Goal: Register for event/course

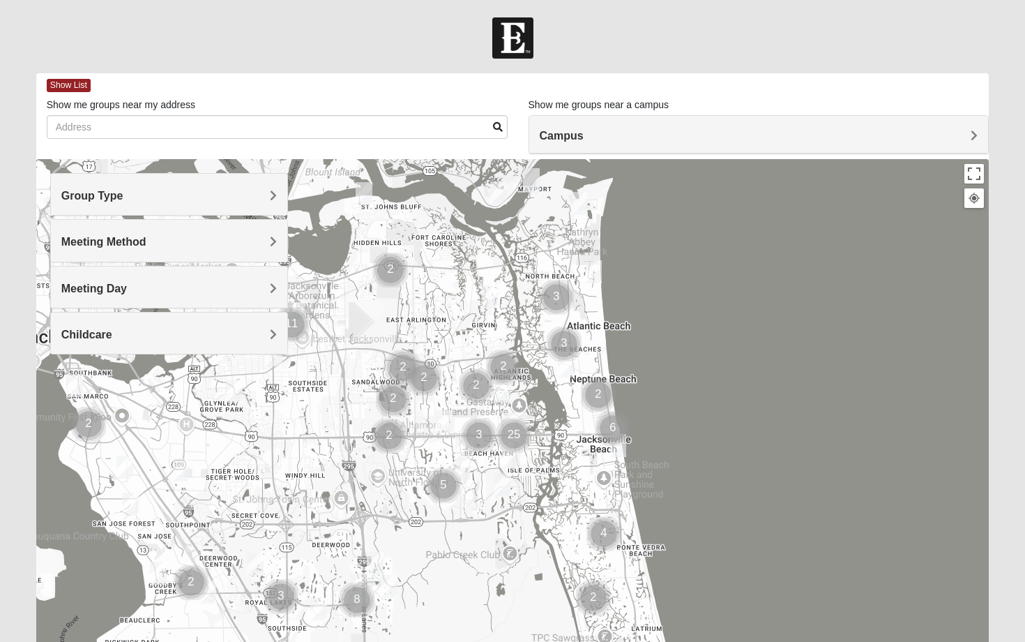
click at [123, 193] on span "Group Type" at bounding box center [92, 196] width 62 height 12
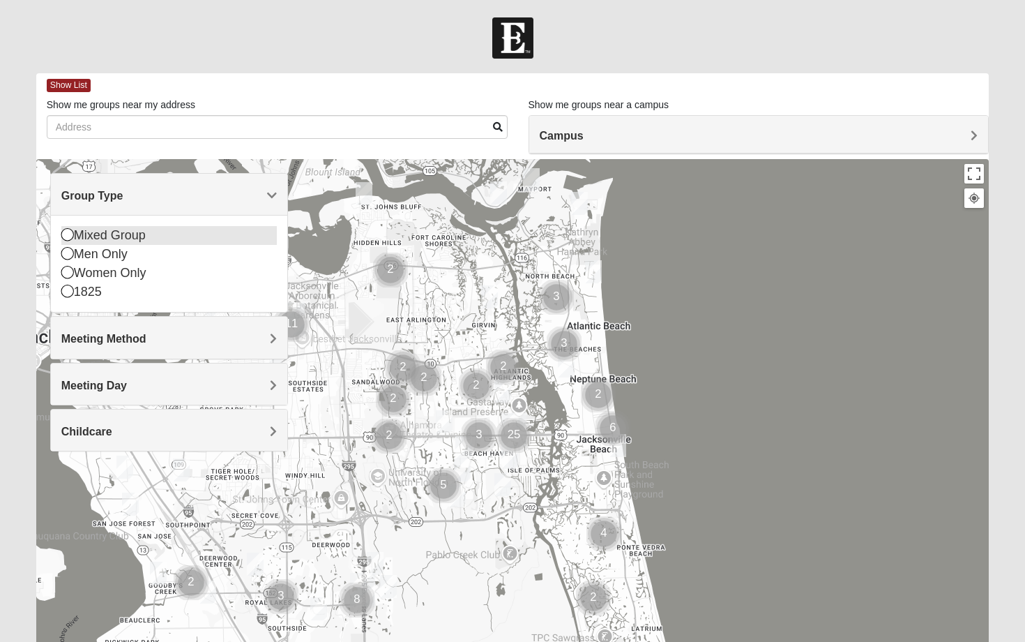
click at [68, 236] on icon at bounding box center [67, 234] width 13 height 13
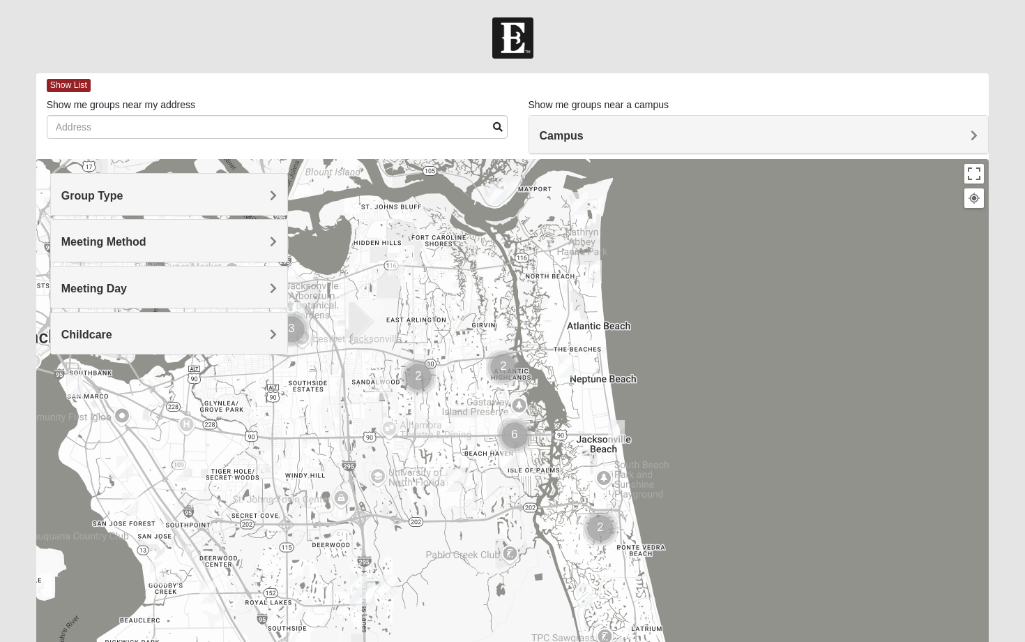
click at [112, 239] on span "Meeting Method" at bounding box center [103, 242] width 85 height 12
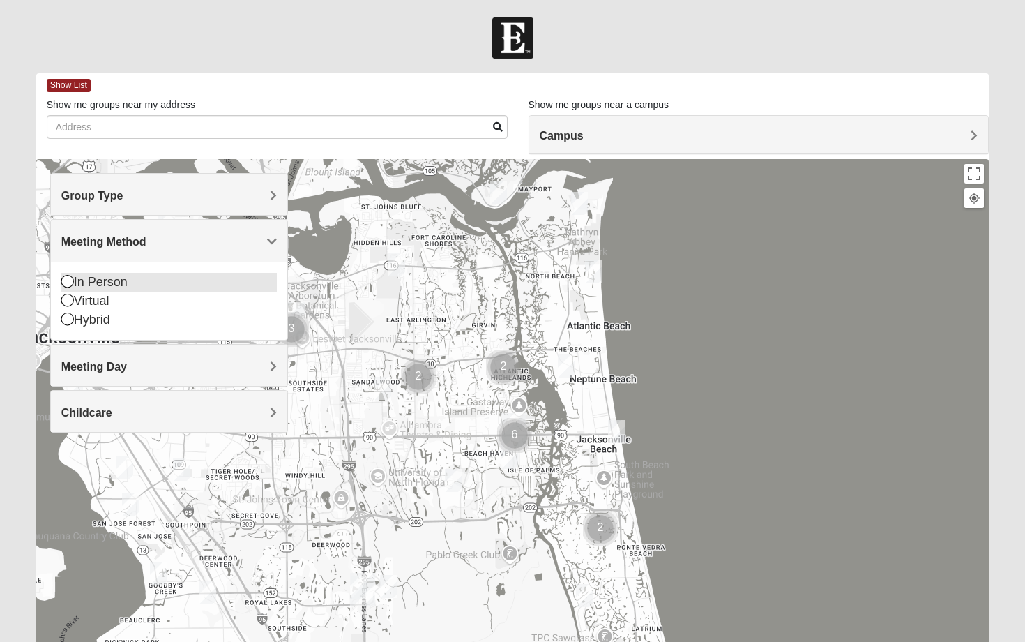
click at [68, 278] on icon at bounding box center [67, 281] width 13 height 13
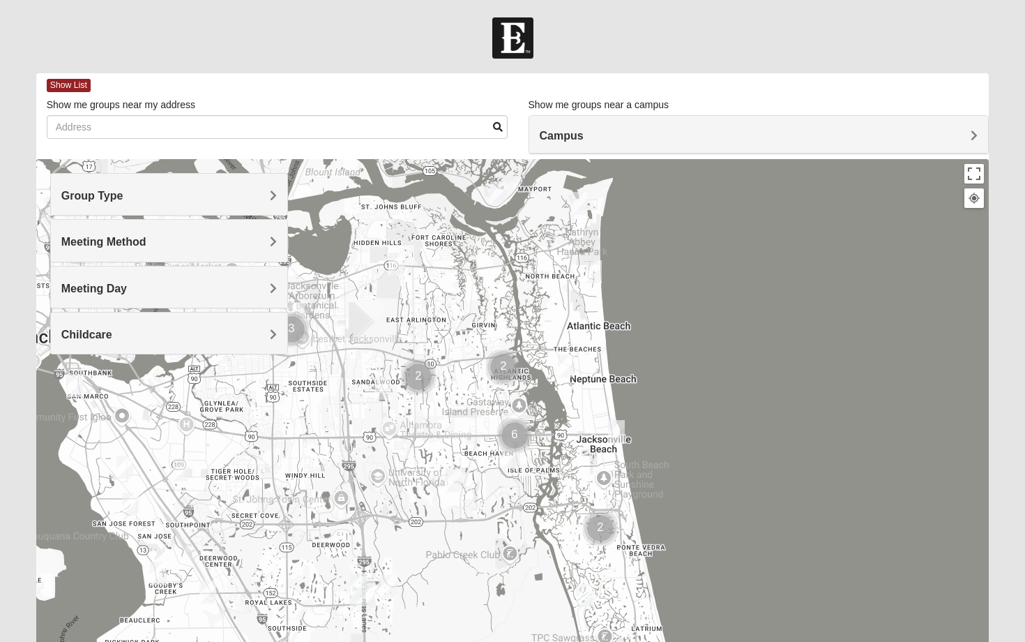
click at [114, 248] on h4 "Meeting Method" at bounding box center [169, 241] width 216 height 13
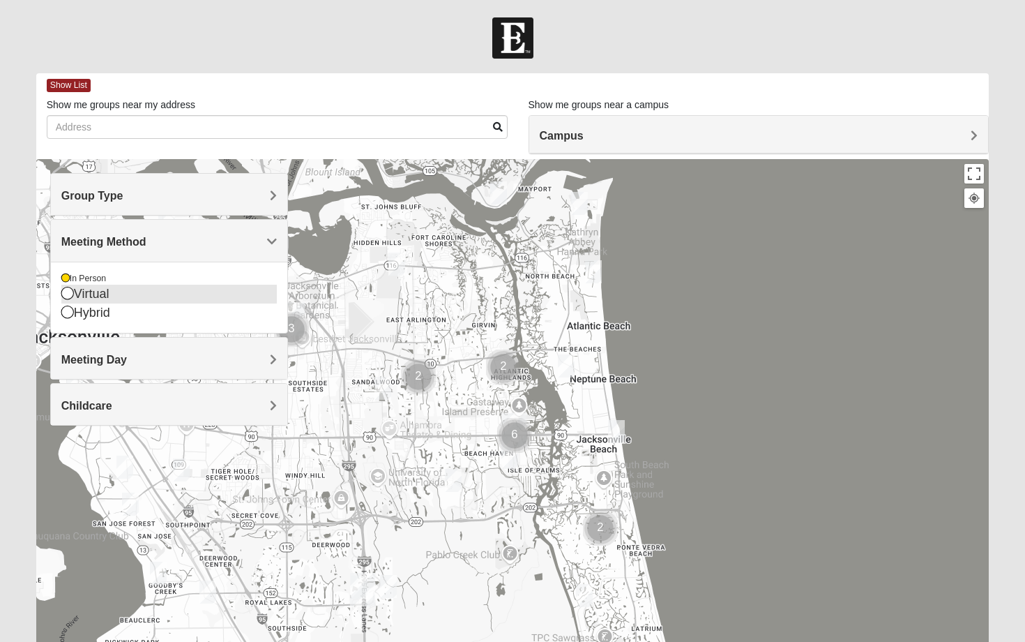
click at [66, 302] on div "Virtual" at bounding box center [169, 294] width 216 height 19
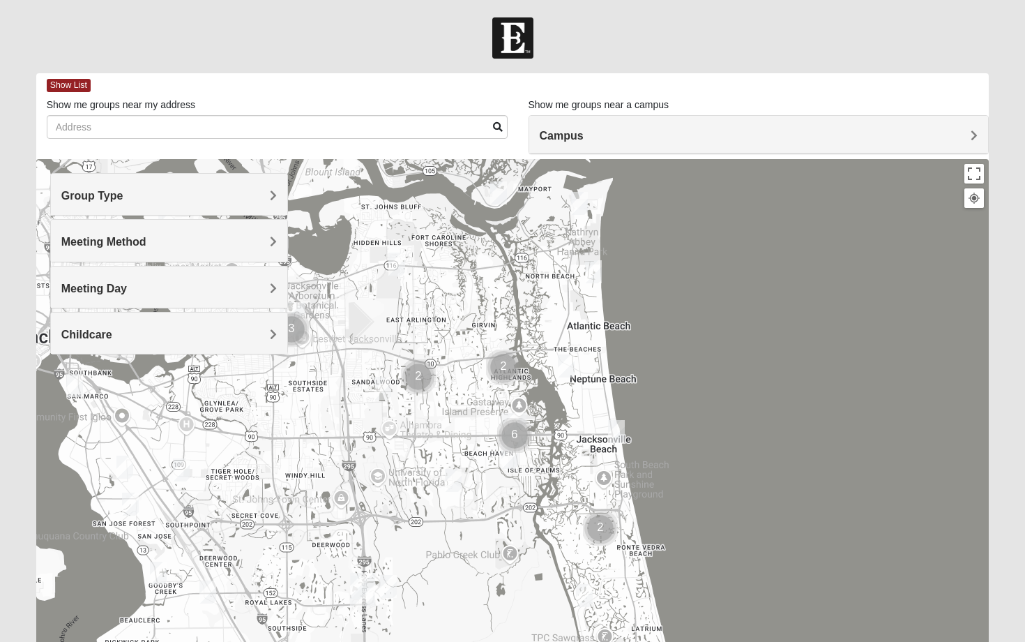
click at [110, 257] on div "Meeting Method" at bounding box center [169, 240] width 237 height 41
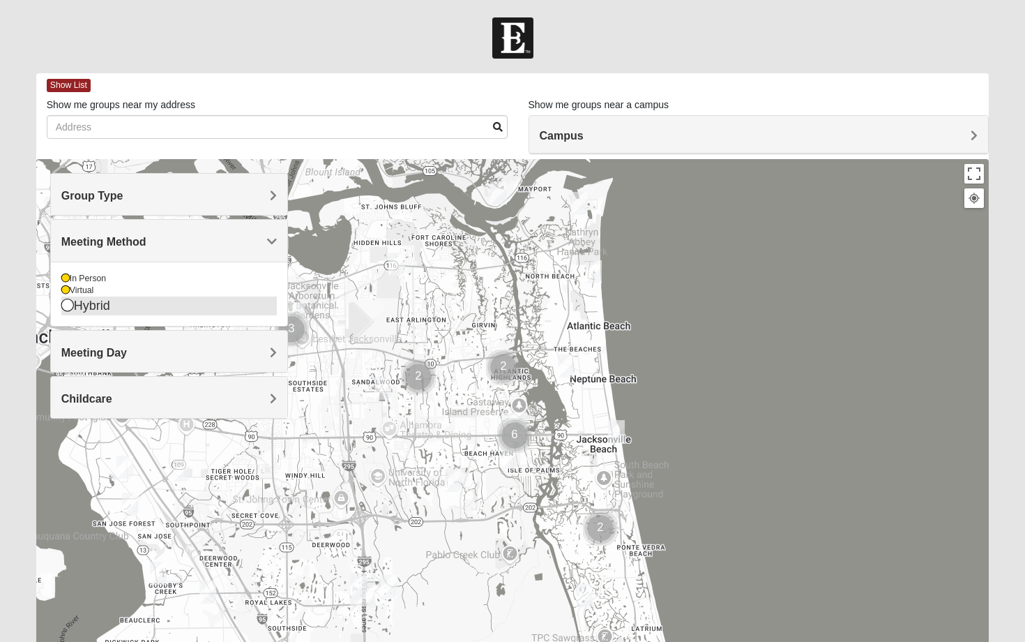
click at [66, 310] on icon at bounding box center [67, 305] width 13 height 13
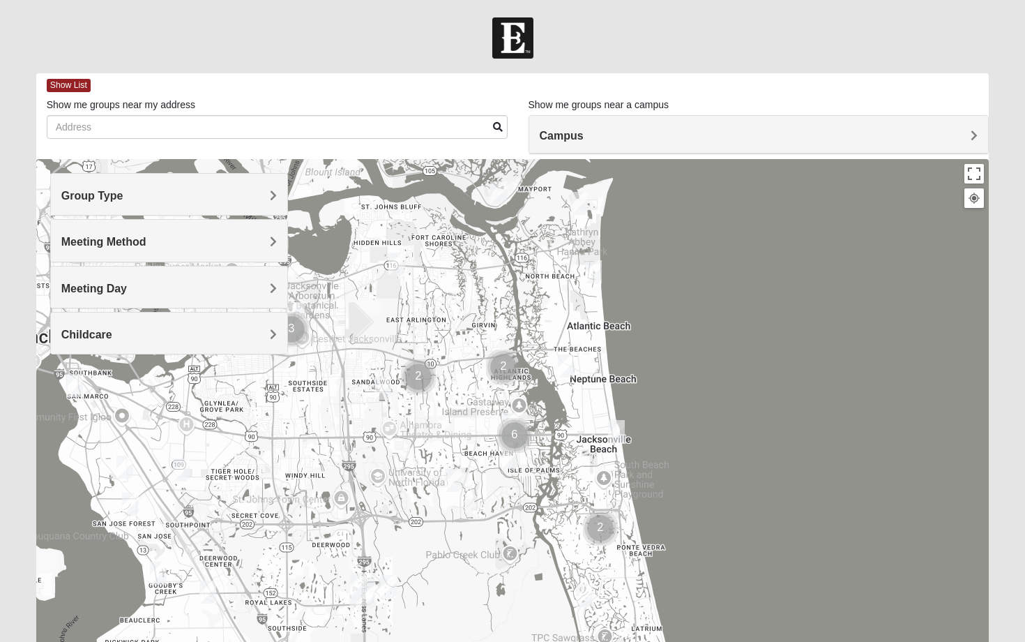
click at [128, 286] on h4 "Meeting Day" at bounding box center [169, 288] width 216 height 13
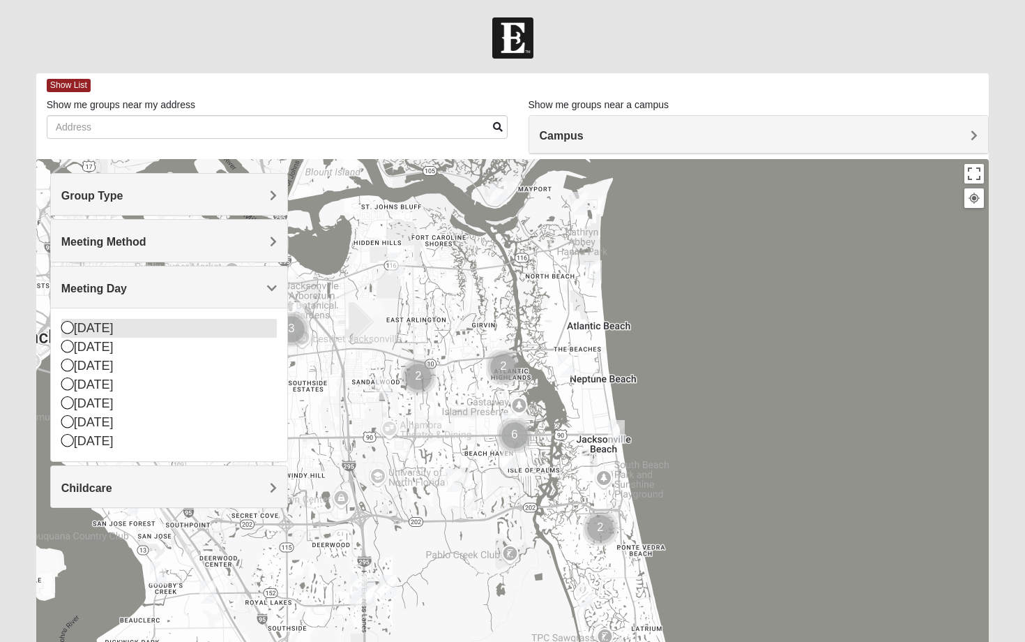
click at [67, 331] on icon at bounding box center [67, 327] width 13 height 13
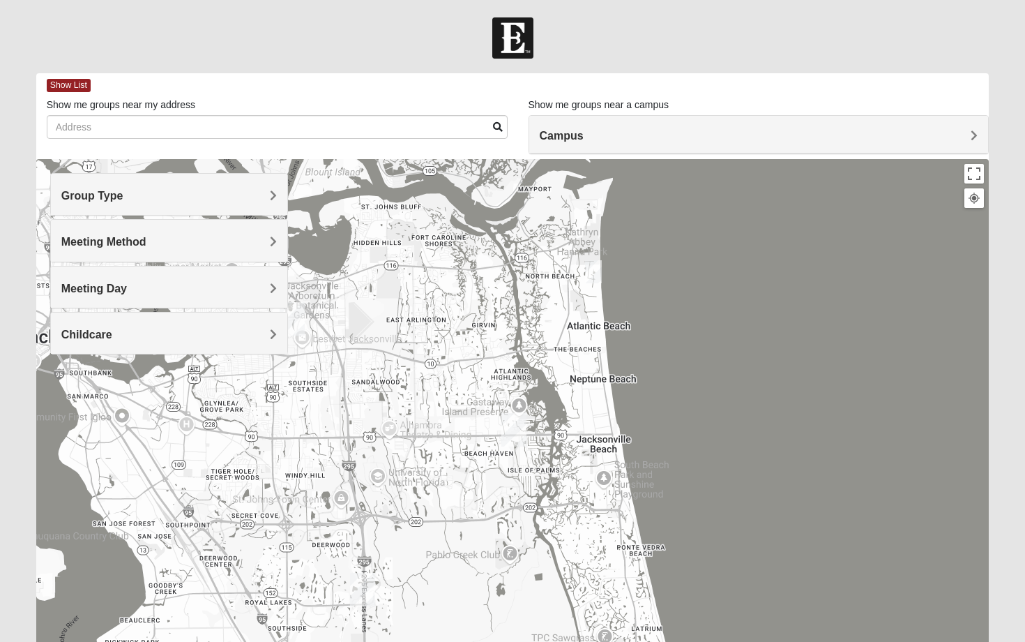
click at [156, 300] on div "Meeting Day" at bounding box center [169, 286] width 237 height 41
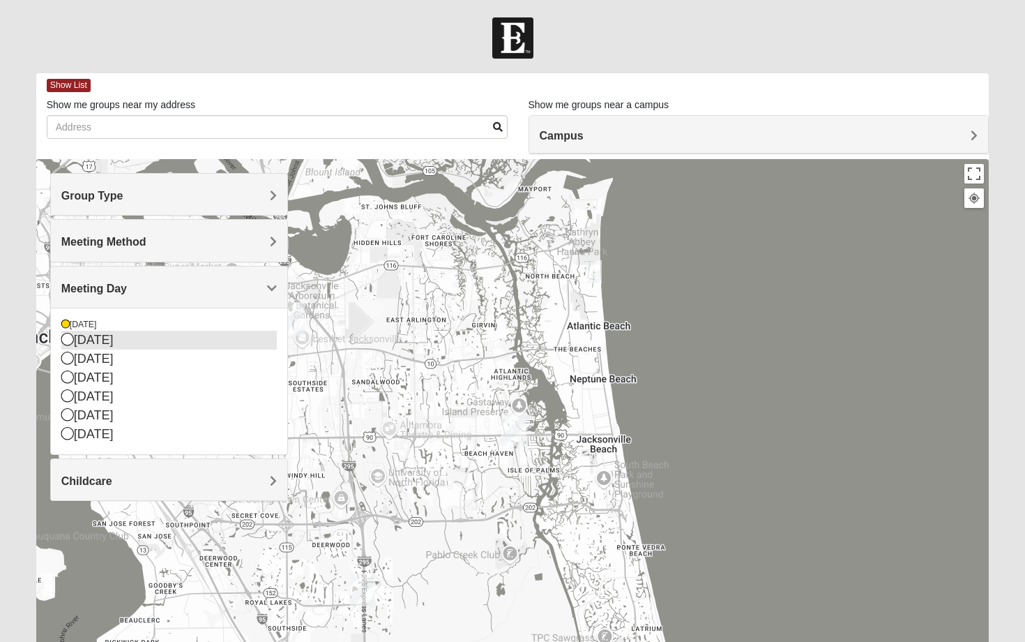
click at [68, 345] on icon at bounding box center [67, 339] width 13 height 13
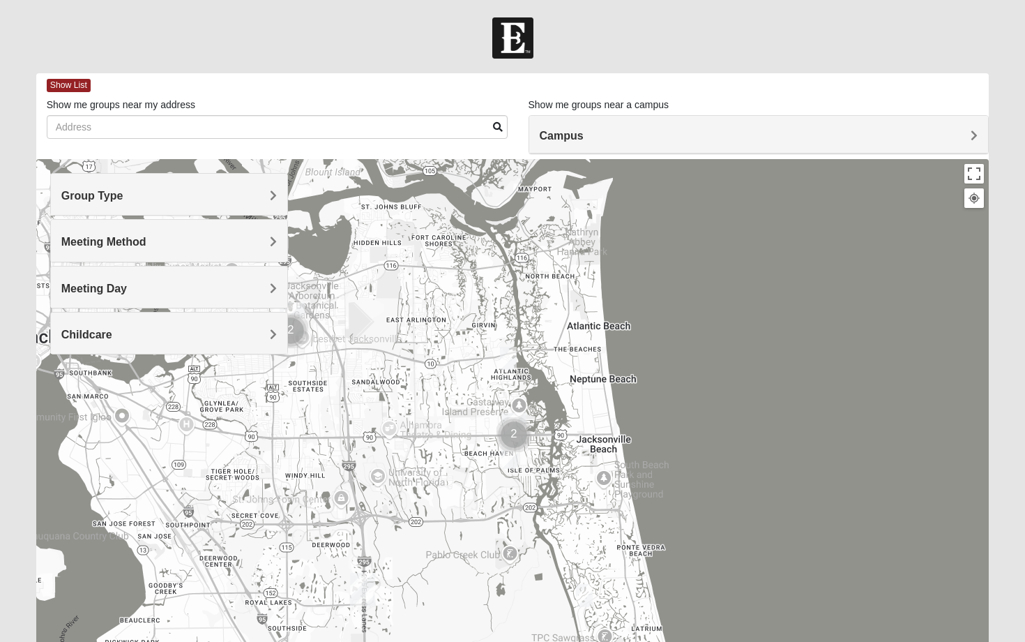
click at [121, 292] on span "Meeting Day" at bounding box center [94, 289] width 66 height 12
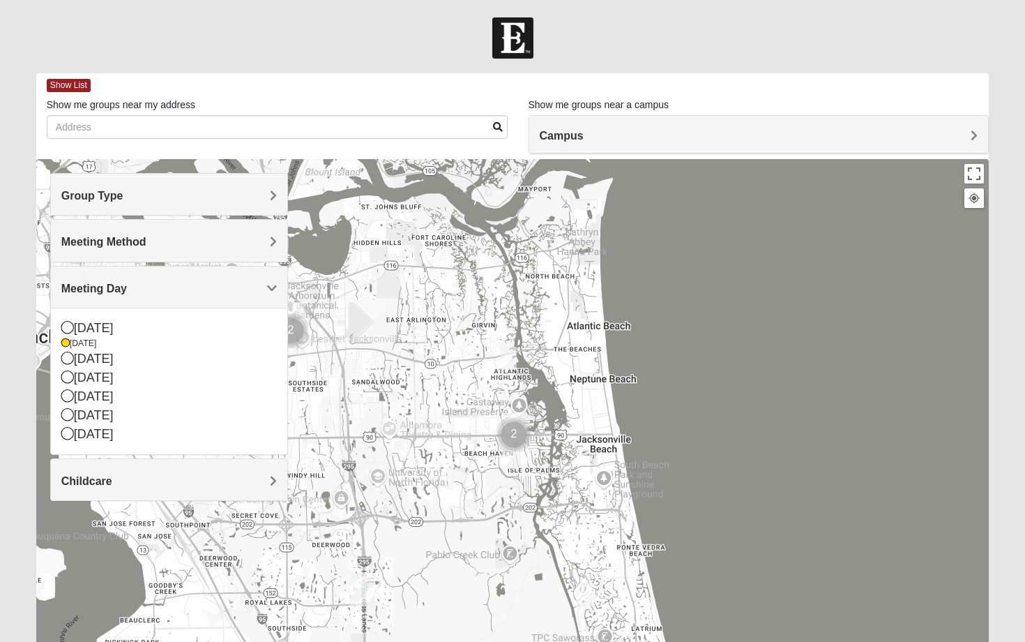
click at [151, 248] on h4 "Meeting Method" at bounding box center [169, 241] width 216 height 13
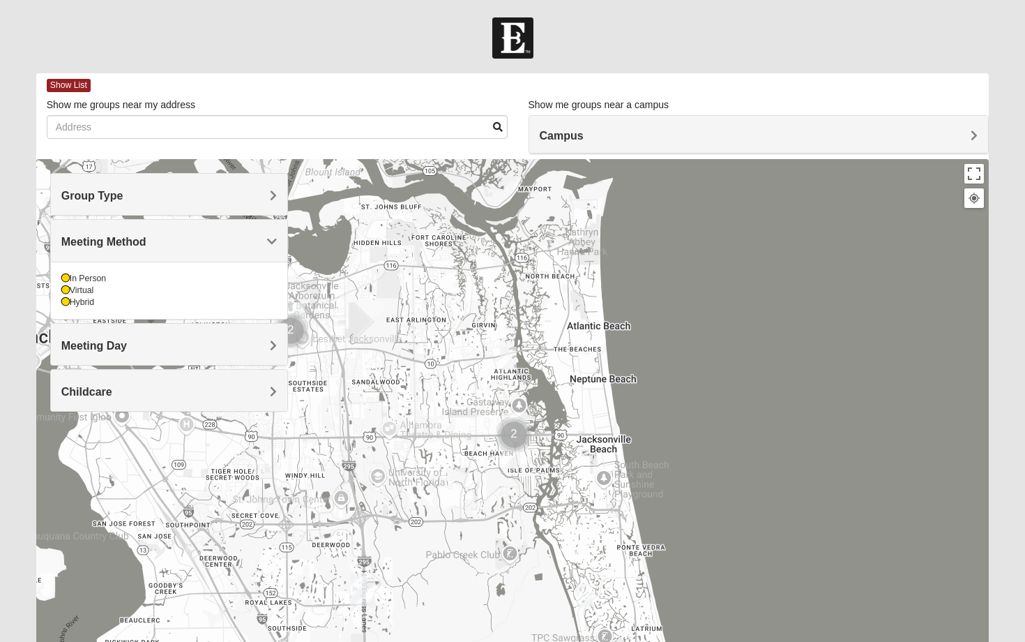
click at [116, 336] on div "Meeting Day" at bounding box center [169, 344] width 237 height 41
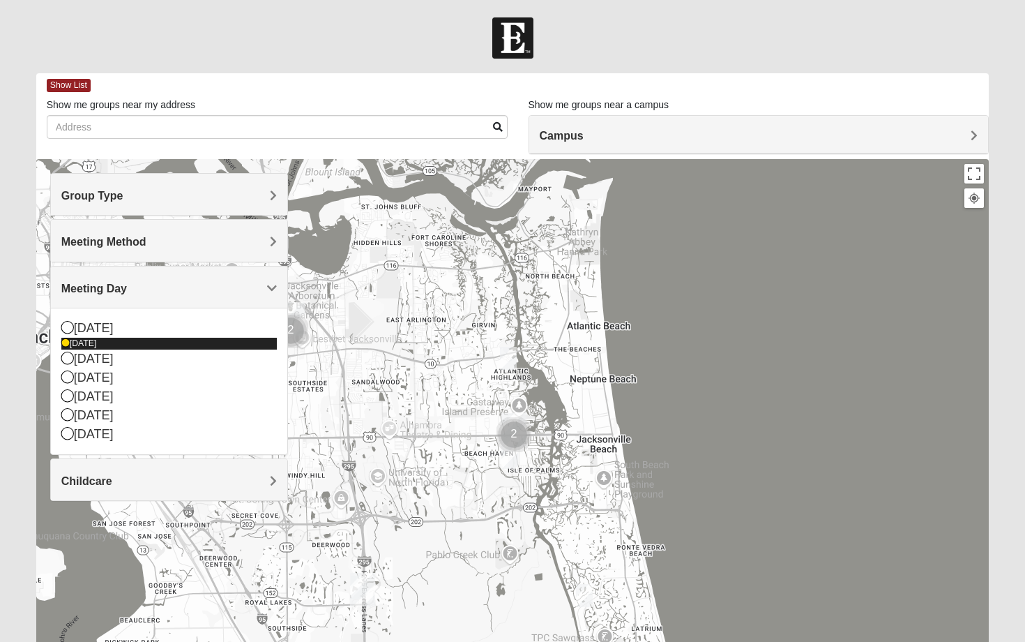
click at [65, 340] on icon at bounding box center [65, 343] width 8 height 8
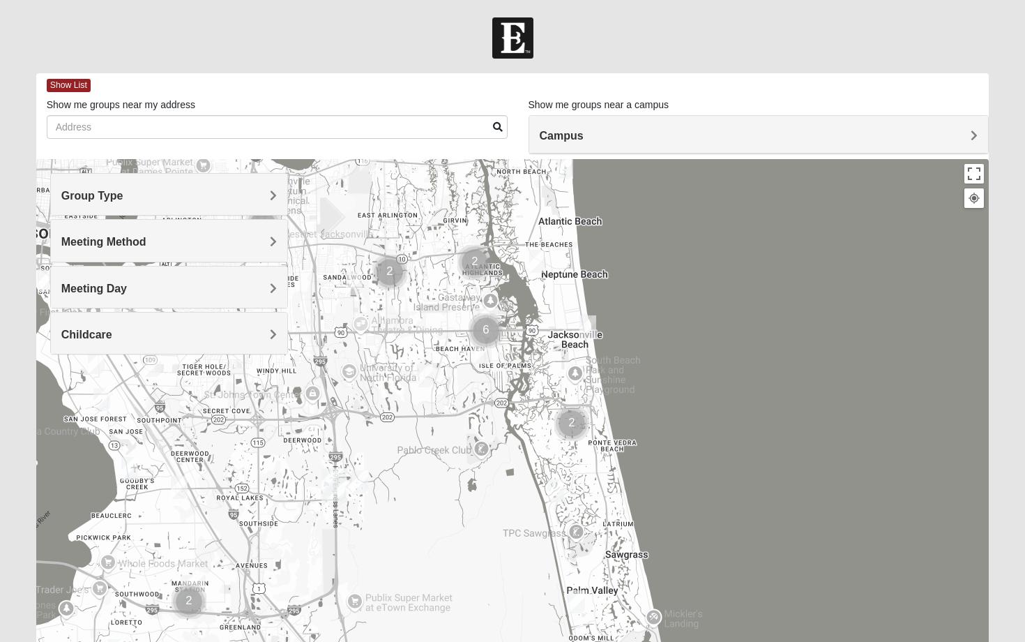
drag, startPoint x: 439, startPoint y: 535, endPoint x: 411, endPoint y: 430, distance: 109.1
click at [411, 430] on div at bounding box center [513, 438] width 954 height 558
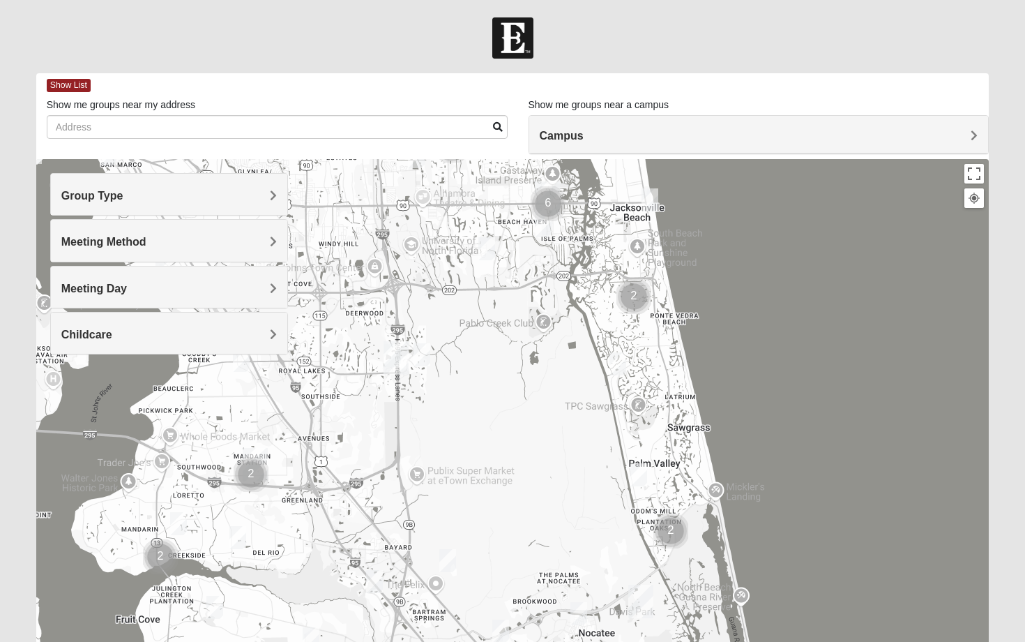
drag, startPoint x: 414, startPoint y: 539, endPoint x: 474, endPoint y: 409, distance: 142.6
click at [474, 409] on div at bounding box center [513, 438] width 954 height 558
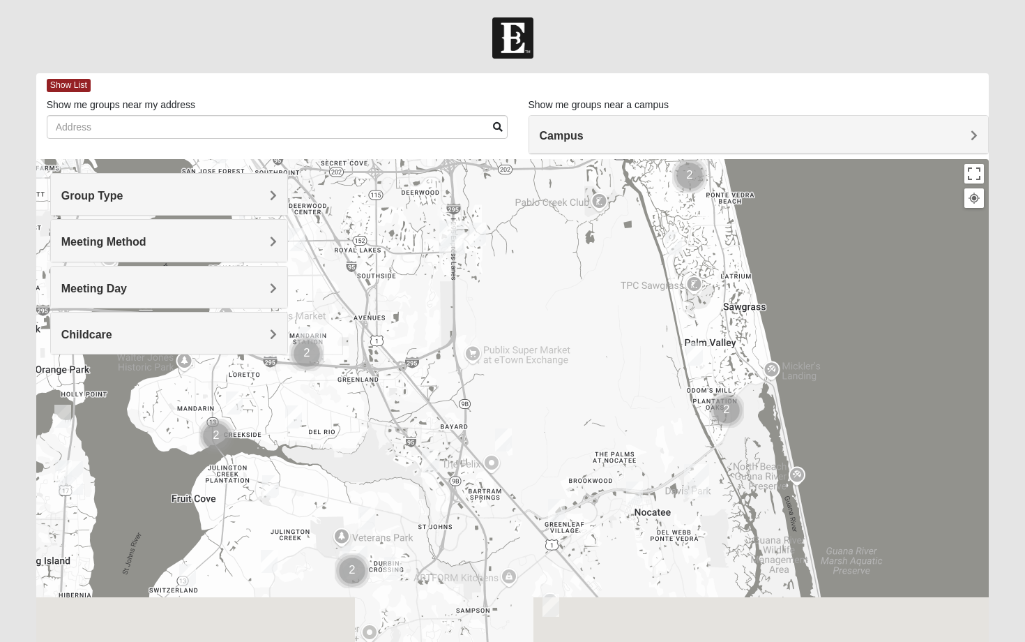
drag, startPoint x: 424, startPoint y: 471, endPoint x: 485, endPoint y: 336, distance: 148.6
click at [485, 336] on div at bounding box center [513, 438] width 954 height 558
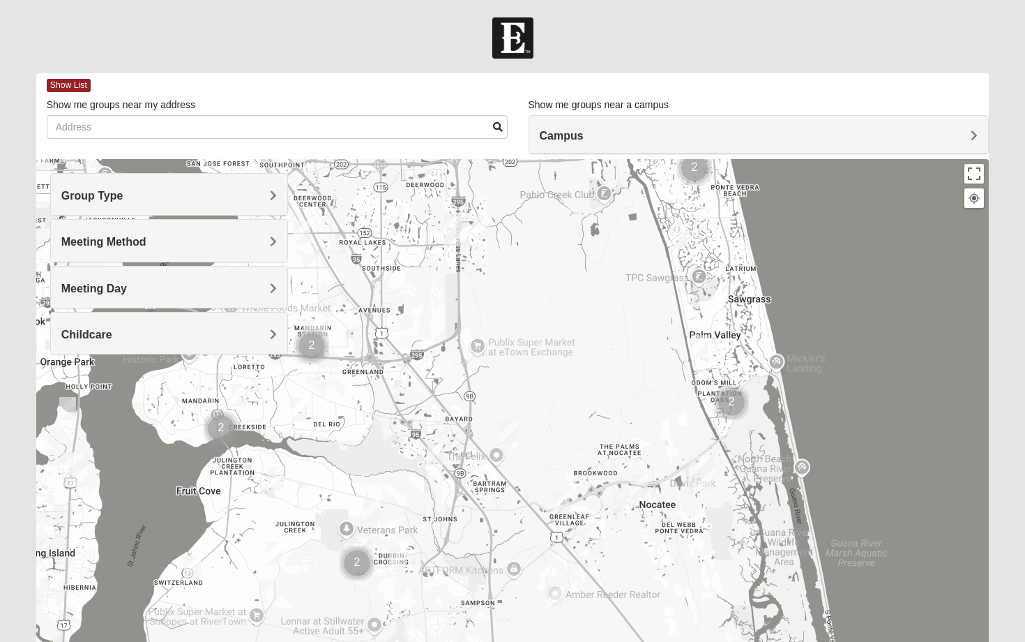
click at [509, 430] on img "Mixed Remley 32081" at bounding box center [508, 432] width 17 height 23
click at [416, 393] on span "Learn More" at bounding box center [421, 400] width 59 height 15
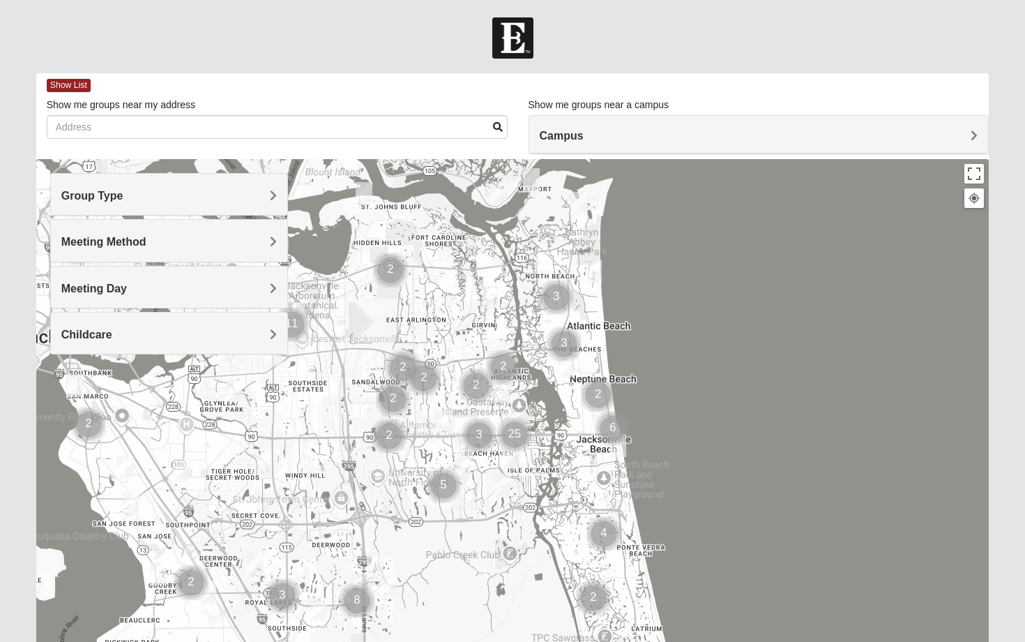
click at [123, 197] on span "Group Type" at bounding box center [92, 196] width 62 height 12
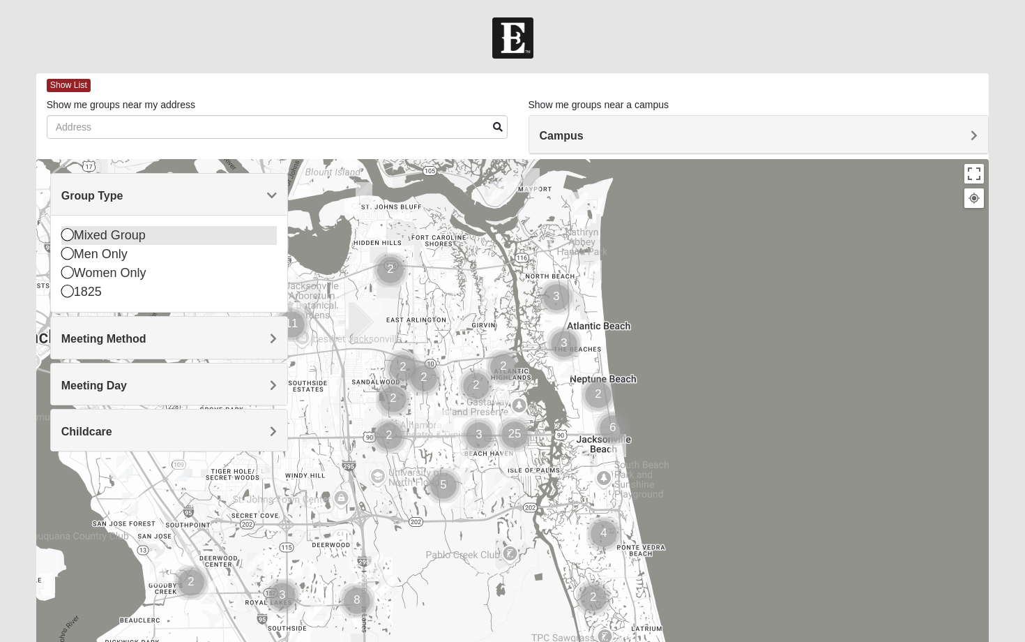
click at [70, 231] on icon at bounding box center [67, 234] width 13 height 13
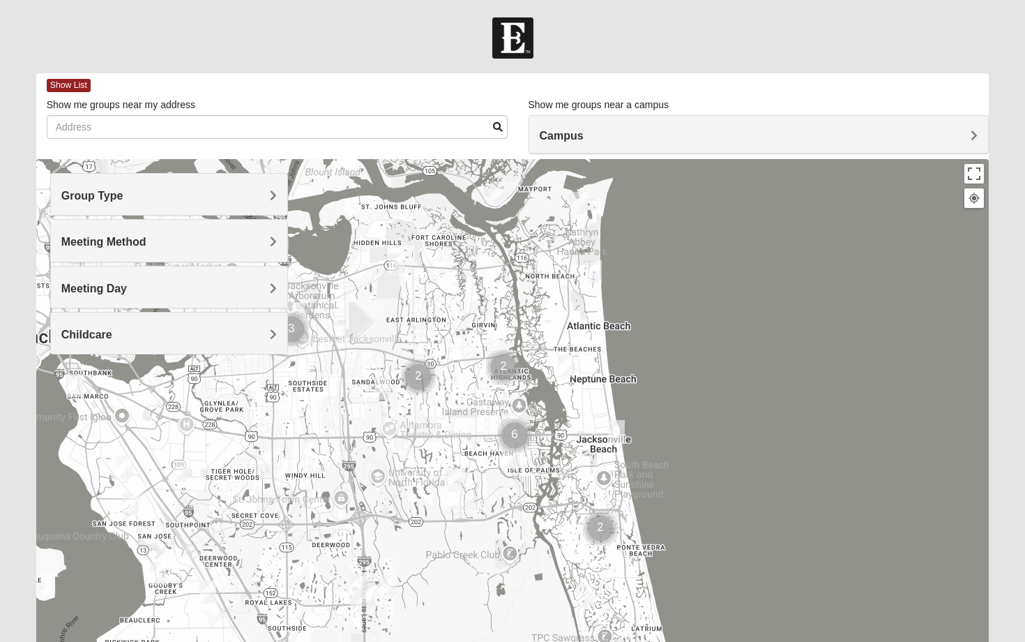
click at [150, 243] on h4 "Meeting Method" at bounding box center [169, 241] width 216 height 13
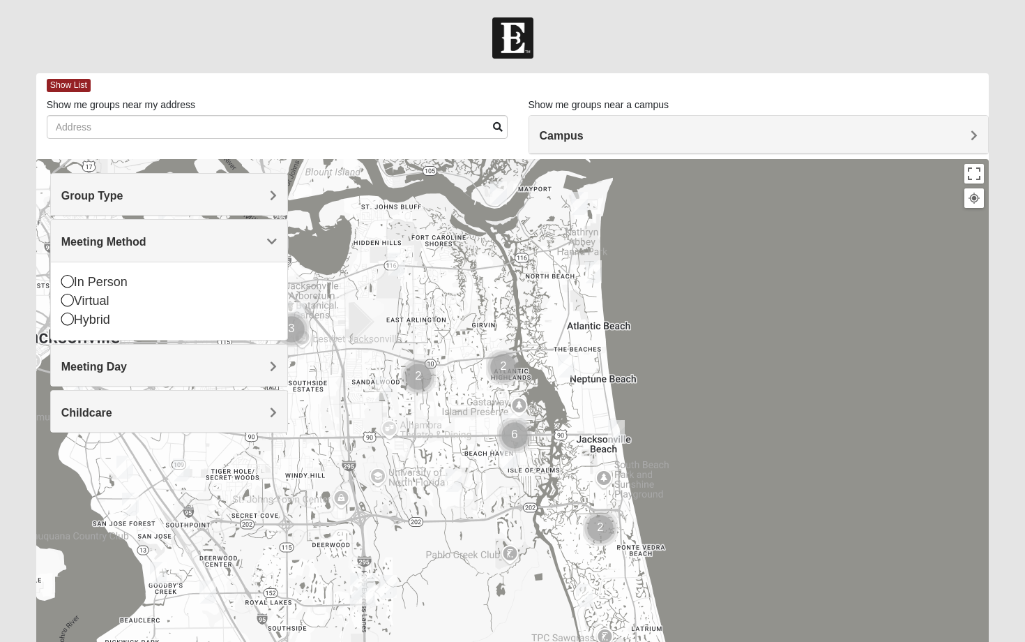
click at [359, 320] on div at bounding box center [513, 438] width 954 height 558
click at [453, 480] on img "Mixed Slack 32224" at bounding box center [453, 480] width 17 height 23
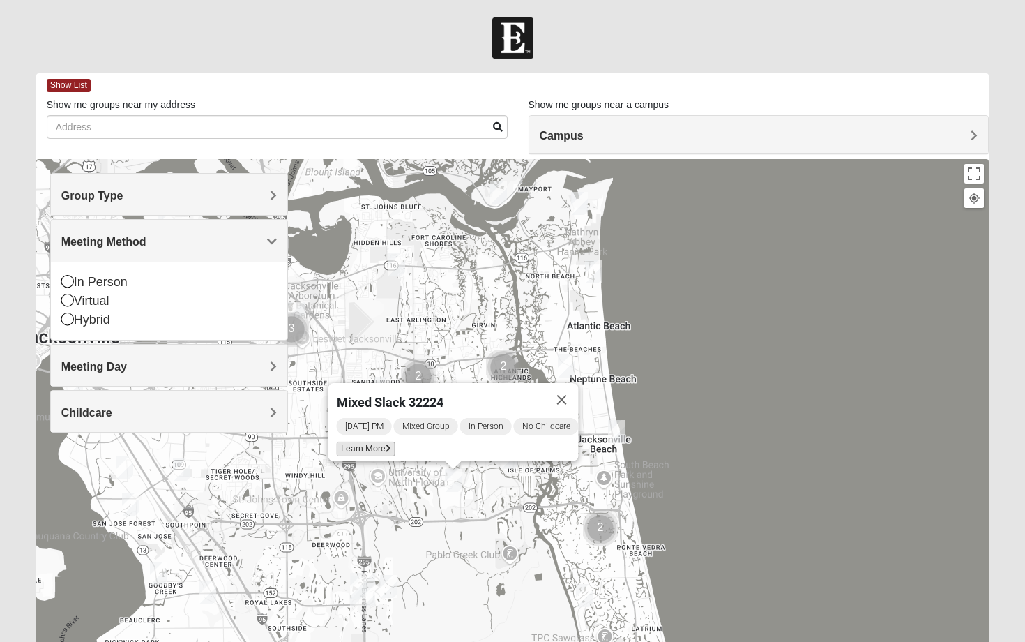
click at [372, 442] on span "Learn More" at bounding box center [366, 449] width 59 height 15
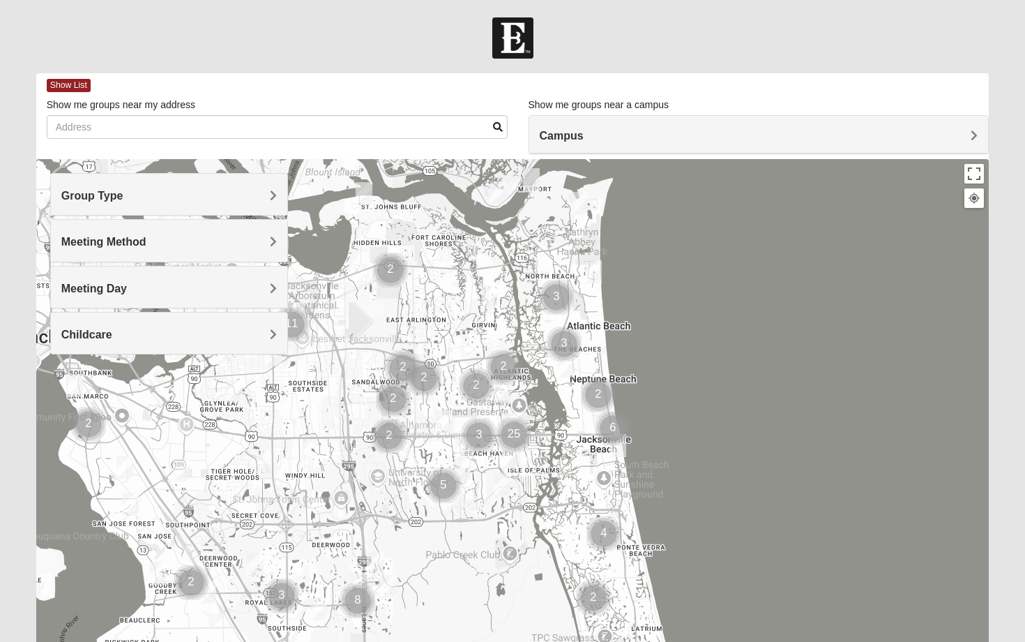
click at [534, 575] on div at bounding box center [513, 438] width 954 height 558
click at [460, 468] on img "Cluster of 5 groups" at bounding box center [443, 485] width 35 height 35
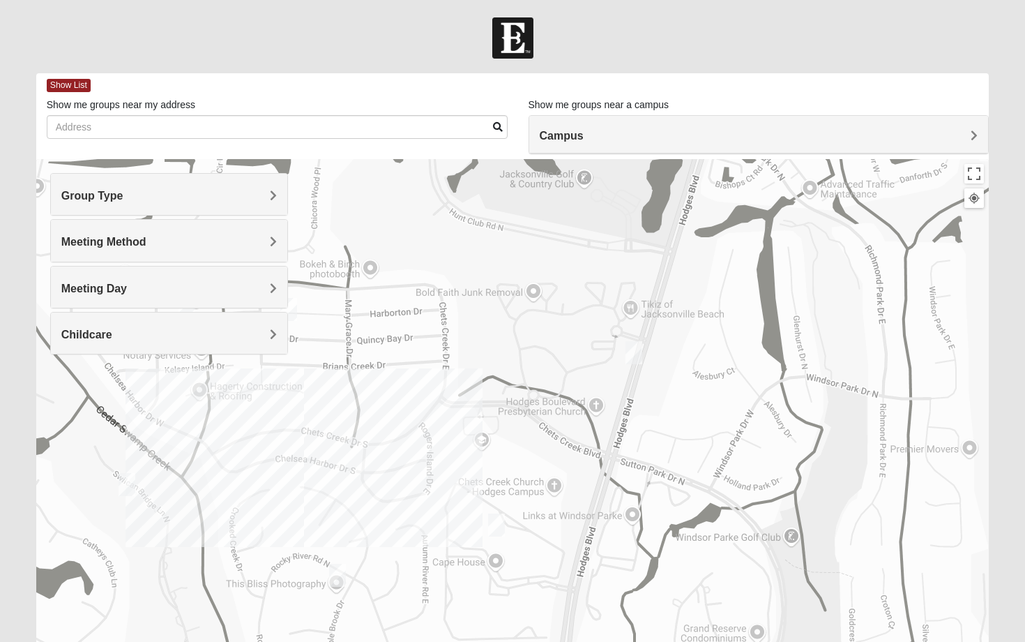
drag, startPoint x: 601, startPoint y: 458, endPoint x: 398, endPoint y: 467, distance: 203.2
click at [397, 467] on div at bounding box center [513, 438] width 954 height 558
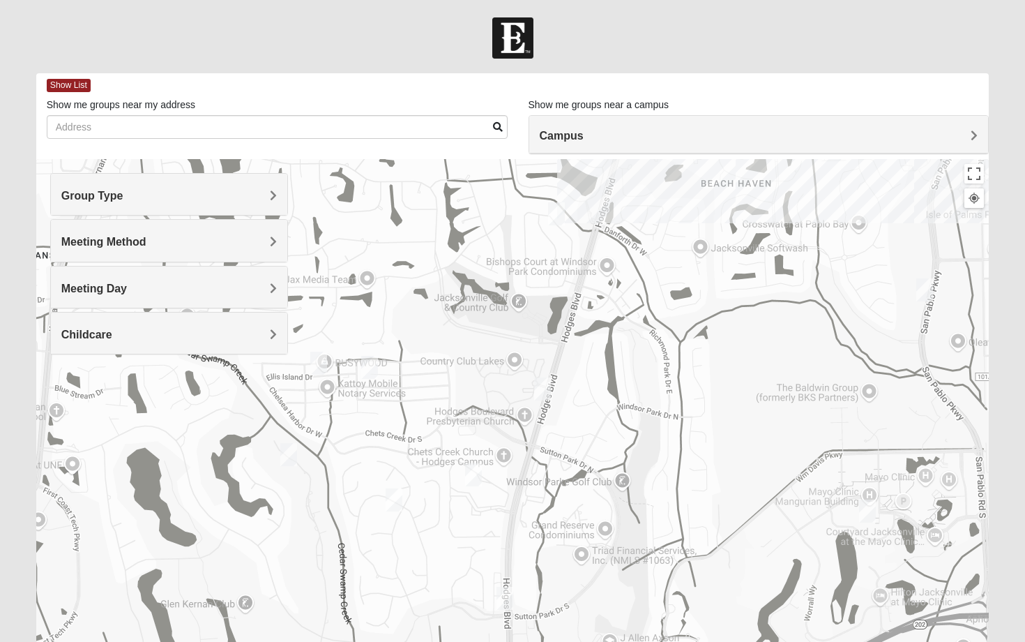
drag, startPoint x: 472, startPoint y: 515, endPoint x: 442, endPoint y: 273, distance: 244.6
click at [443, 273] on div at bounding box center [513, 438] width 954 height 558
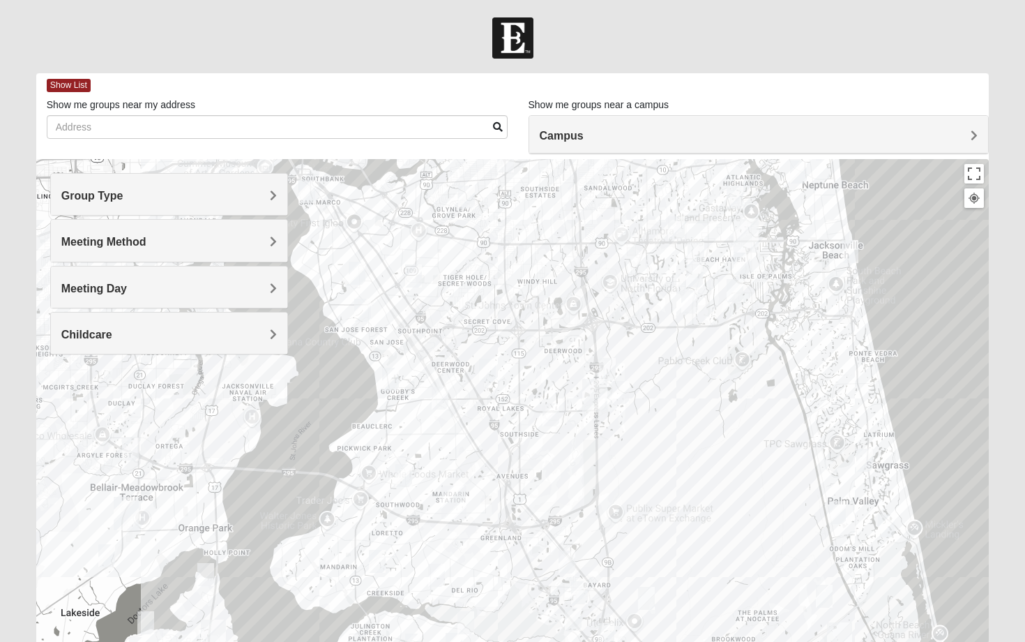
drag, startPoint x: 661, startPoint y: 537, endPoint x: 713, endPoint y: 414, distance: 133.4
click at [713, 414] on div at bounding box center [513, 438] width 954 height 558
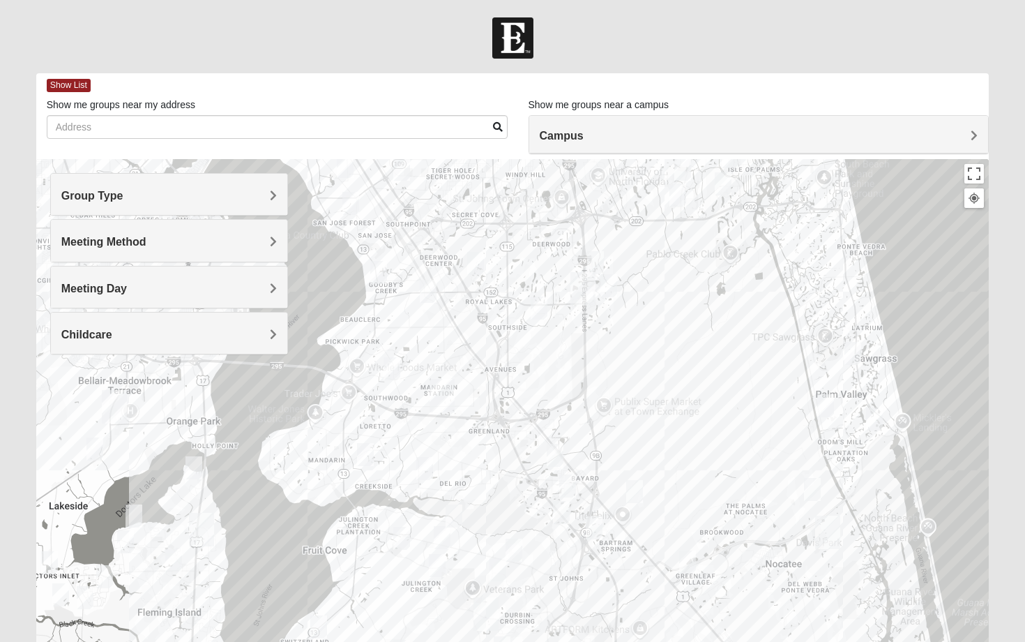
drag, startPoint x: 713, startPoint y: 414, endPoint x: 693, endPoint y: 280, distance: 136.1
click at [693, 280] on div at bounding box center [513, 438] width 954 height 558
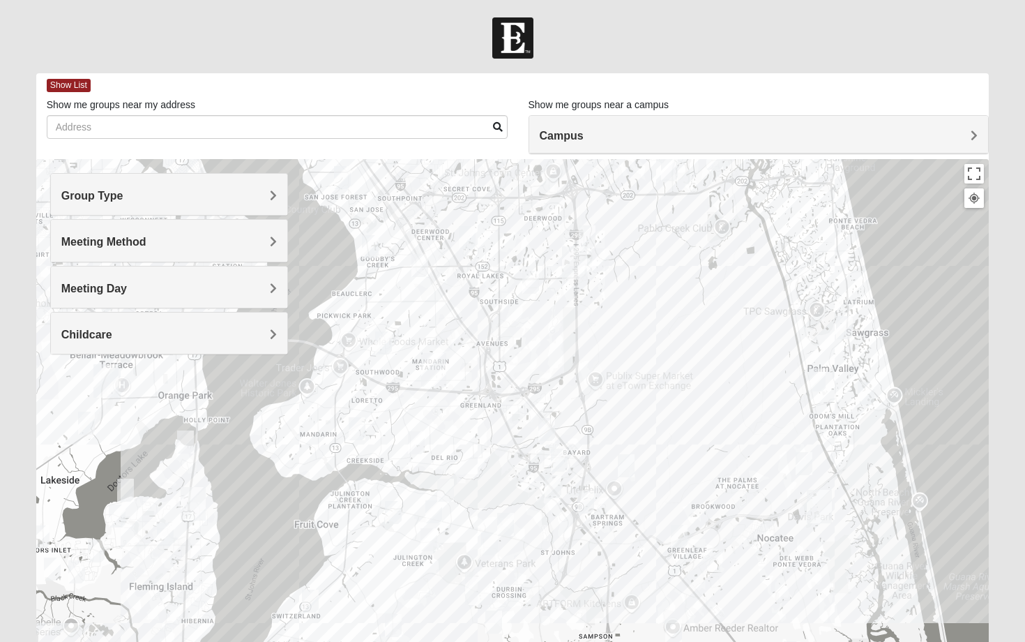
click at [586, 502] on img "Womens Lopez/McCardle 32258" at bounding box center [586, 501] width 17 height 23
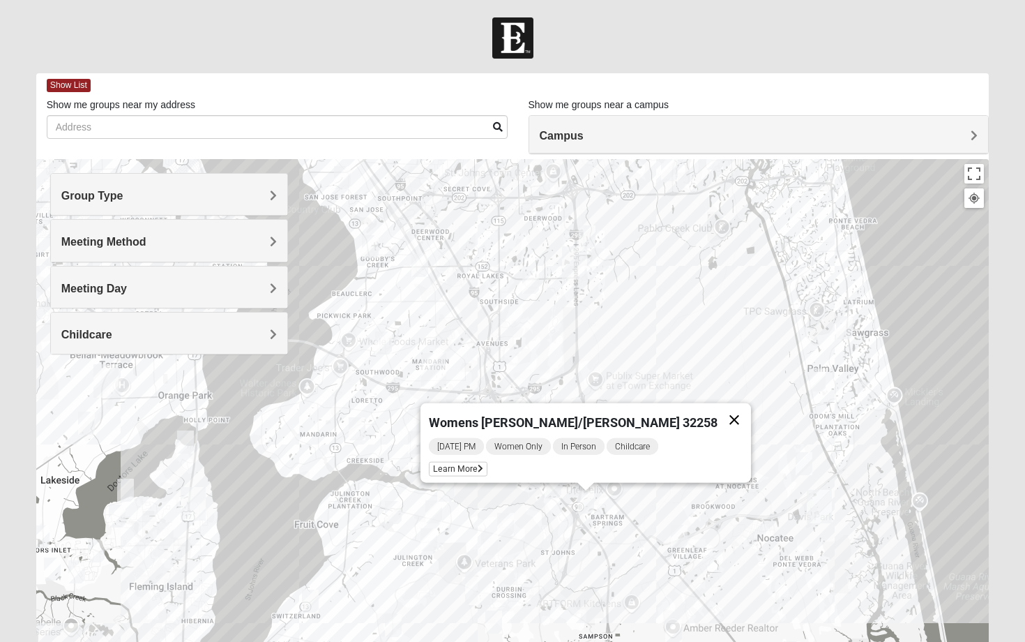
click at [718, 414] on button "Close" at bounding box center [734, 419] width 33 height 33
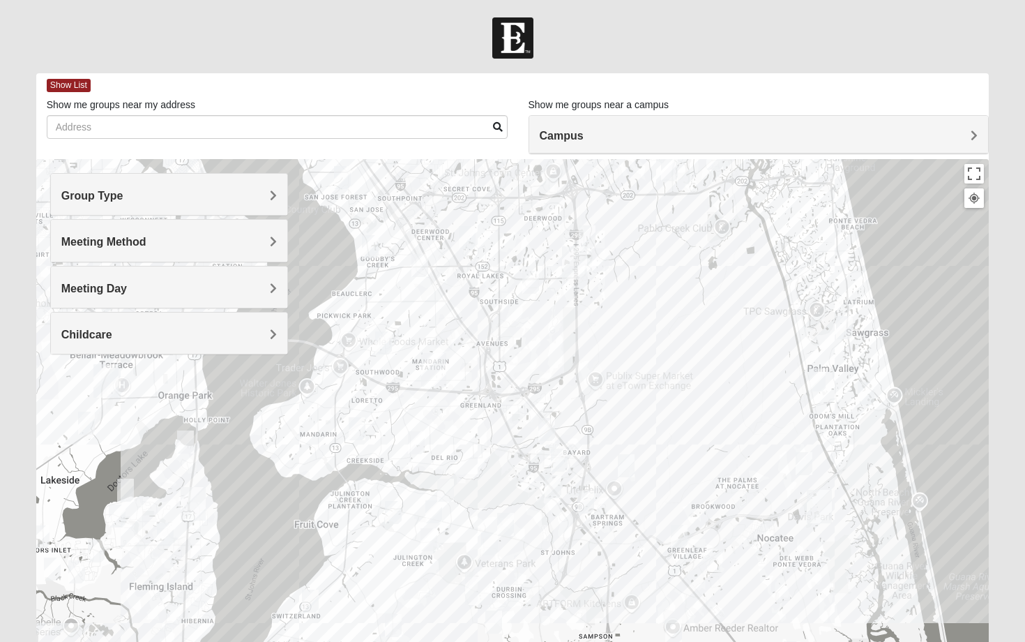
click at [555, 487] on img "Online Mixed Krause/Chasten 32258" at bounding box center [553, 486] width 17 height 23
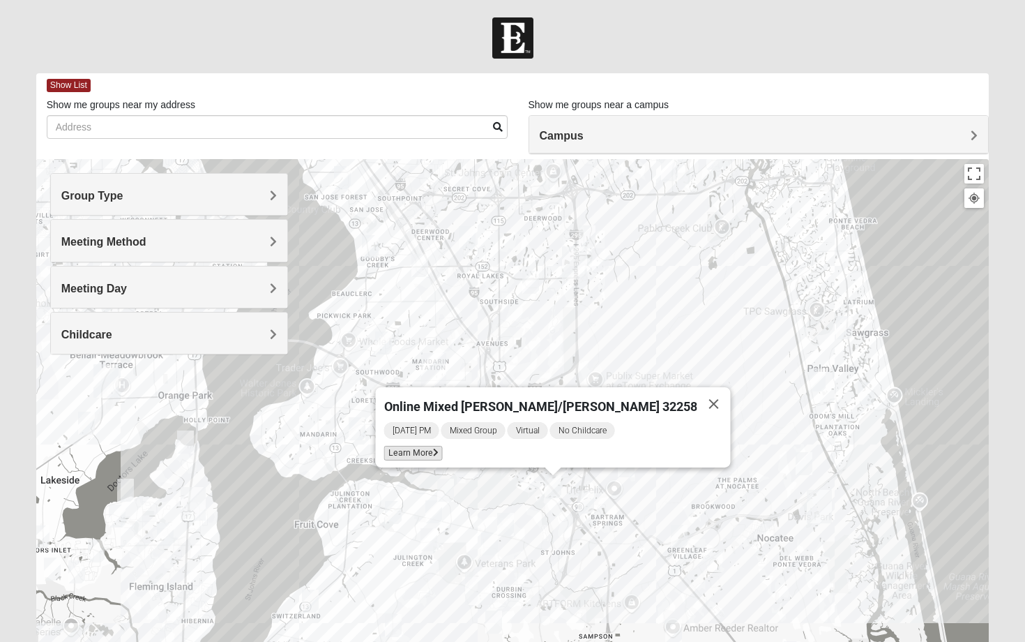
click at [443, 448] on span "Learn More" at bounding box center [413, 453] width 59 height 15
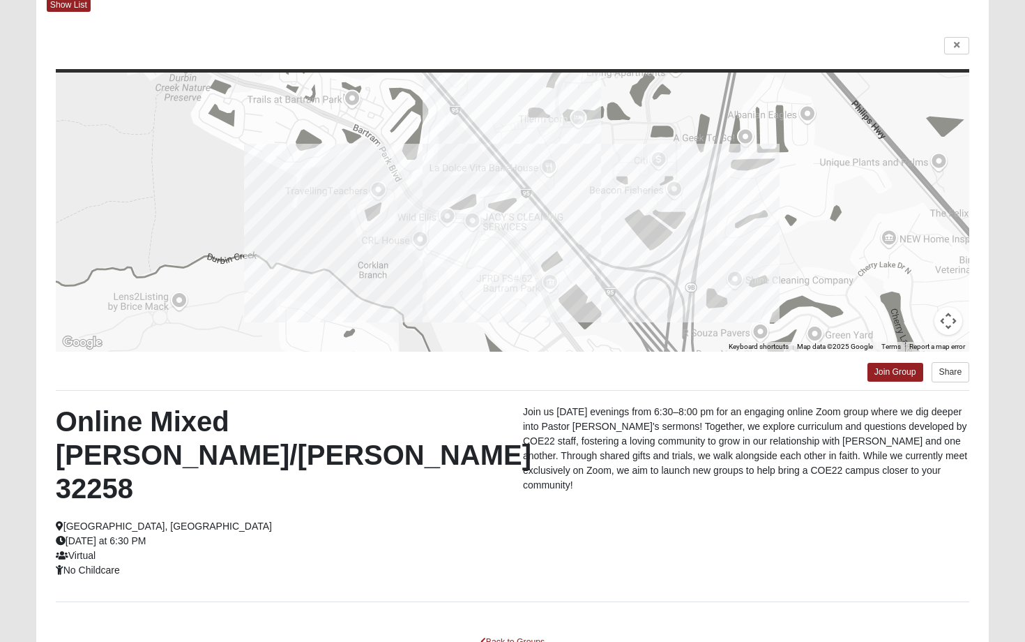
scroll to position [58, 0]
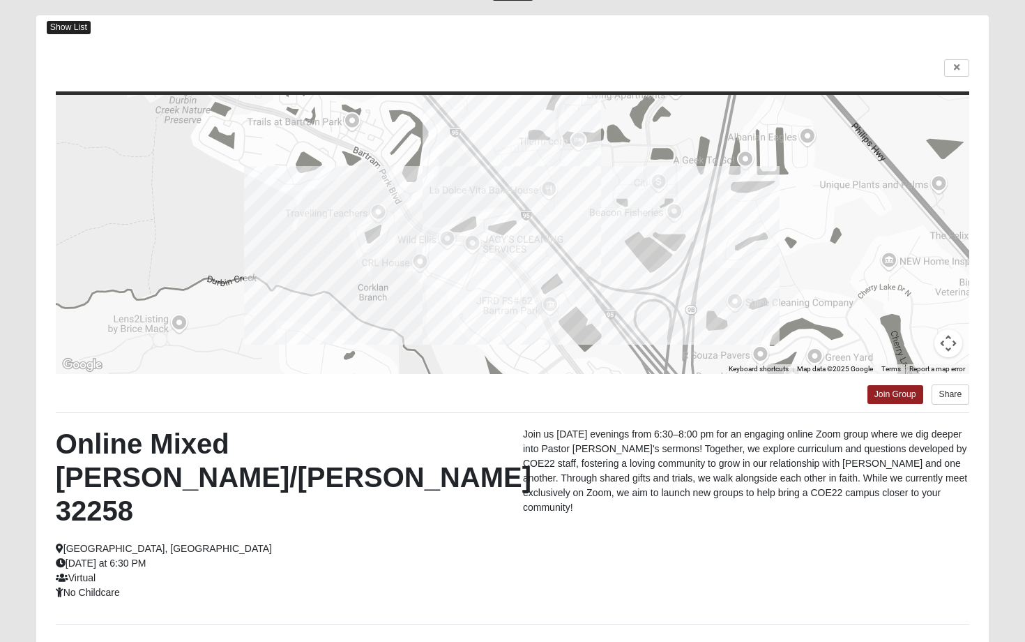
click at [79, 27] on span "Show List" at bounding box center [69, 27] width 44 height 13
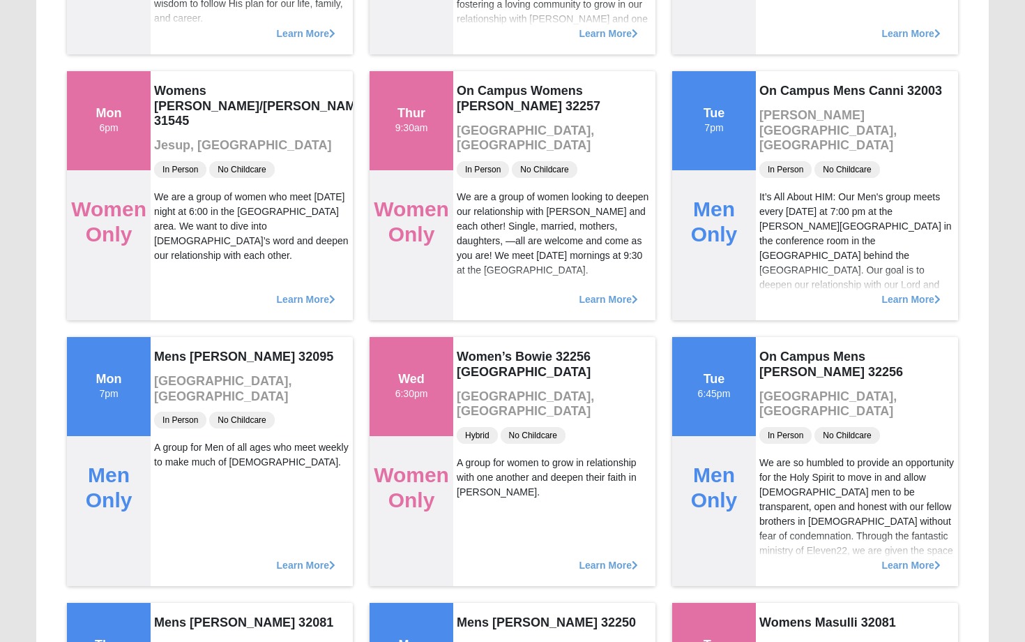
scroll to position [5689, 0]
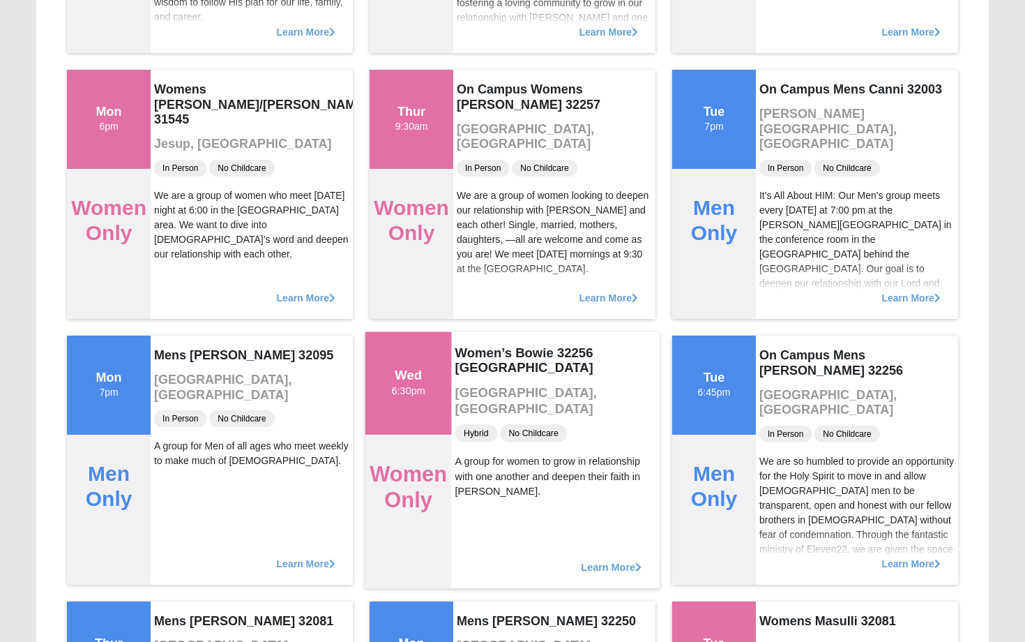
click at [600, 559] on span "Learn More" at bounding box center [611, 559] width 61 height 0
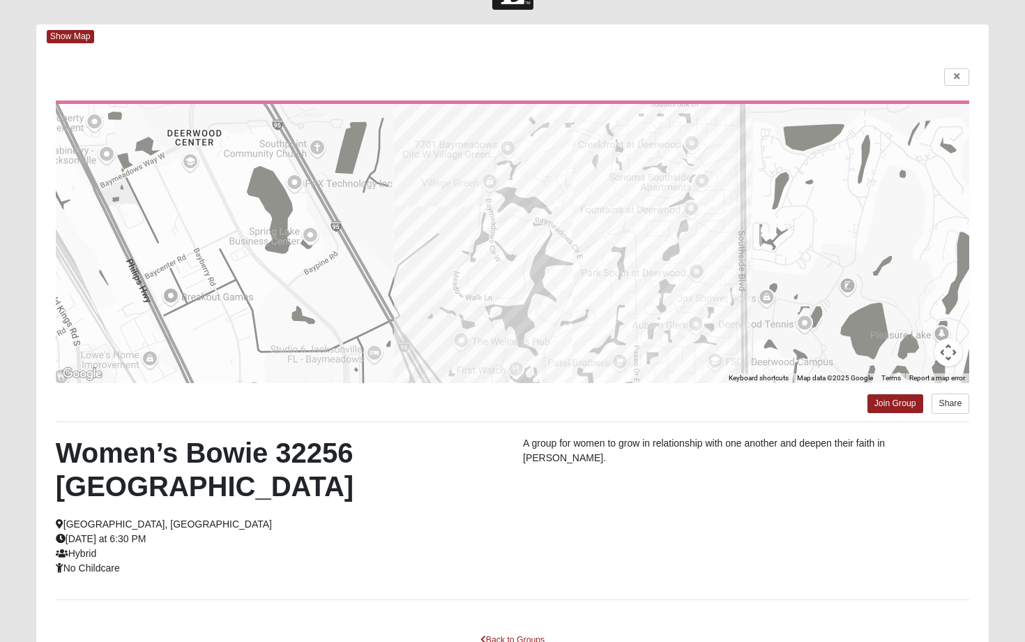
scroll to position [146, 0]
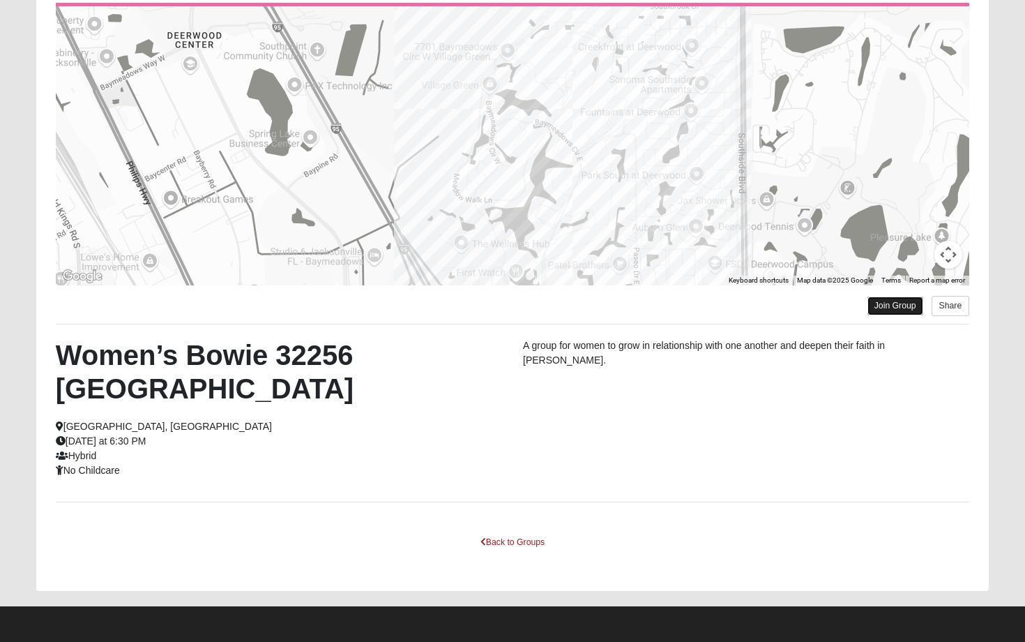
click at [880, 305] on link "Join Group" at bounding box center [896, 305] width 56 height 19
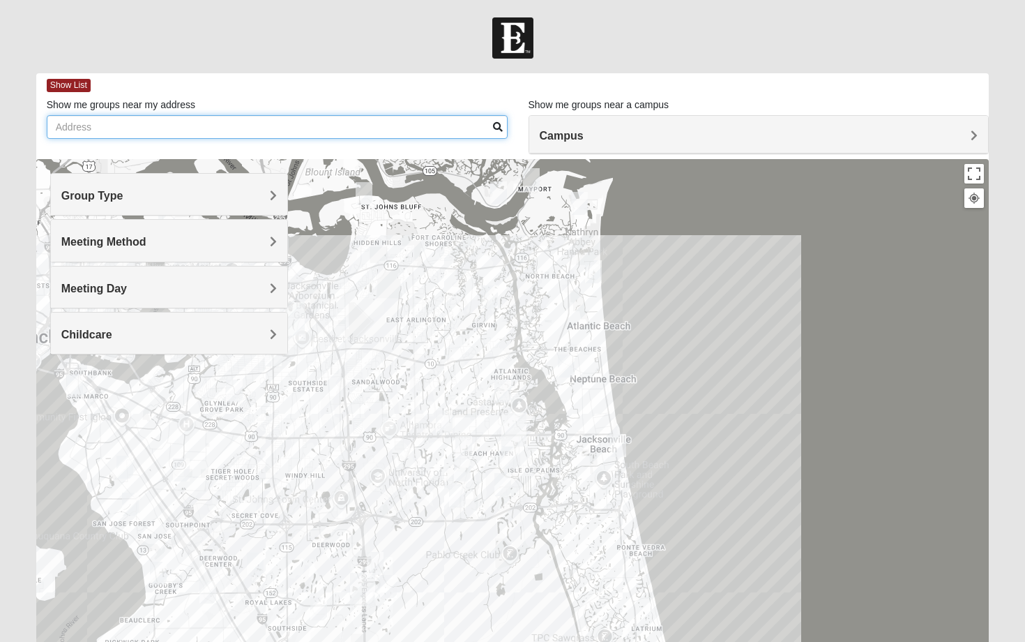
click at [328, 126] on input "Show me groups near my address" at bounding box center [277, 127] width 461 height 24
type input "`"
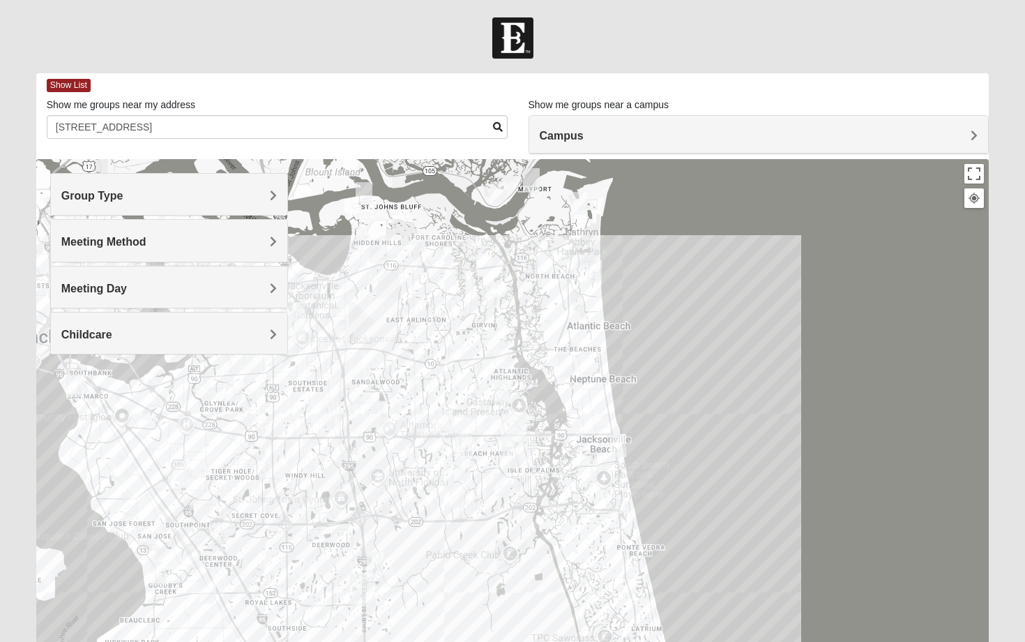
click at [497, 128] on span at bounding box center [498, 127] width 10 height 10
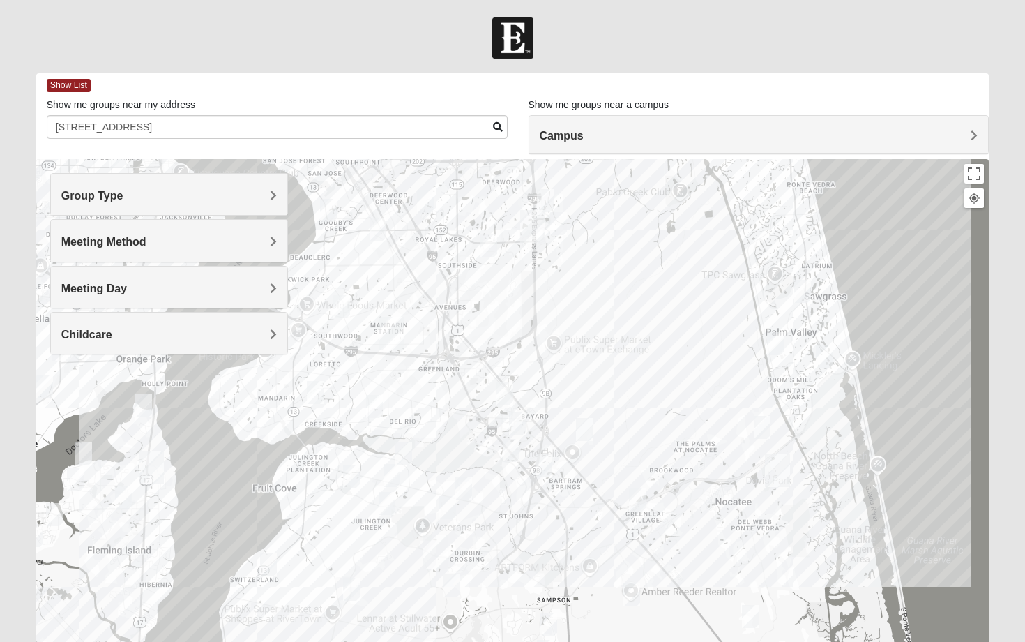
click at [546, 465] on img "Womens Lopez/McCardle 32258" at bounding box center [544, 465] width 17 height 23
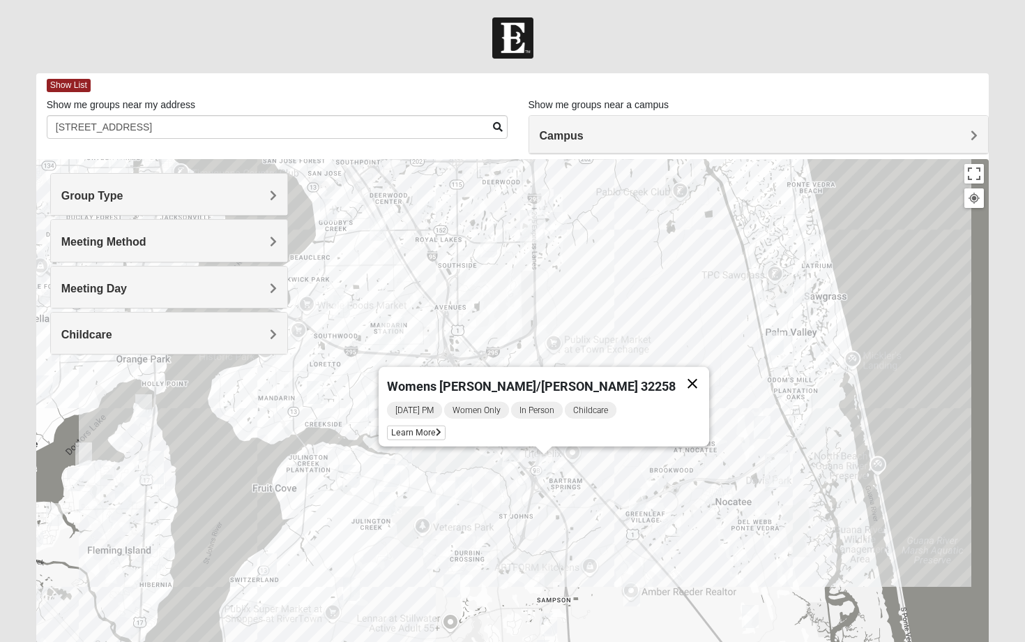
click at [676, 377] on button "Close" at bounding box center [692, 383] width 33 height 33
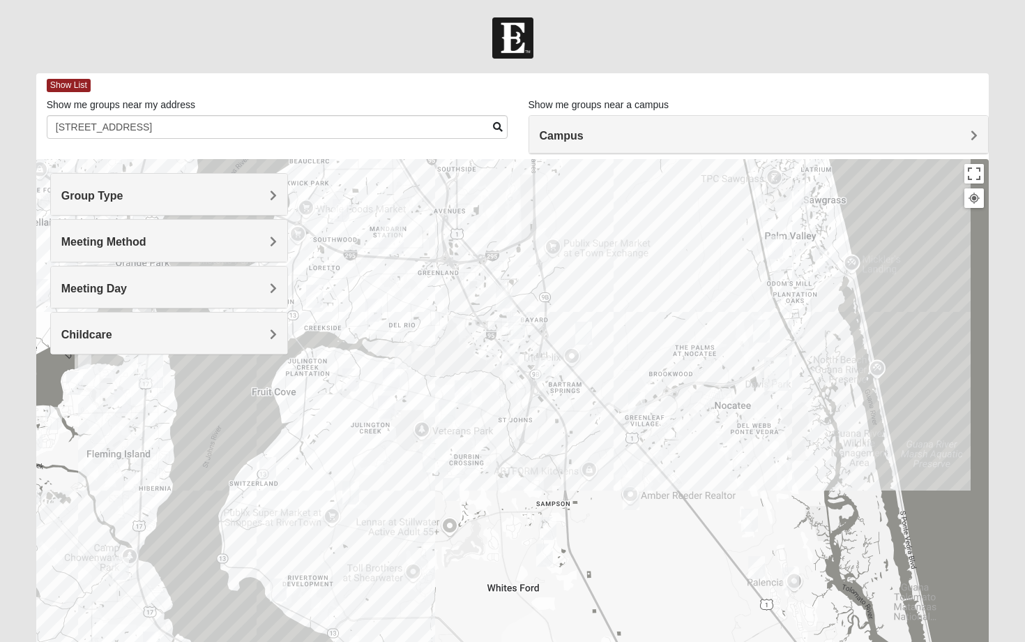
drag, startPoint x: 601, startPoint y: 501, endPoint x: 600, endPoint y: 402, distance: 99.1
click at [600, 402] on div at bounding box center [513, 438] width 954 height 558
click at [520, 324] on img "Womens Gonzalez 32258" at bounding box center [516, 328] width 17 height 23
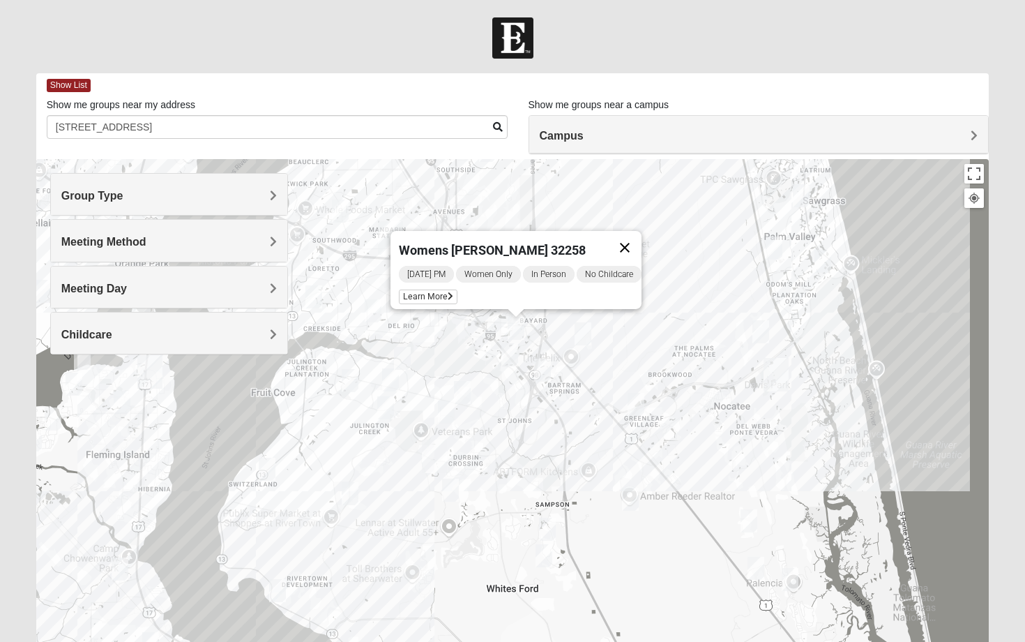
click at [635, 239] on button "Close" at bounding box center [624, 247] width 33 height 33
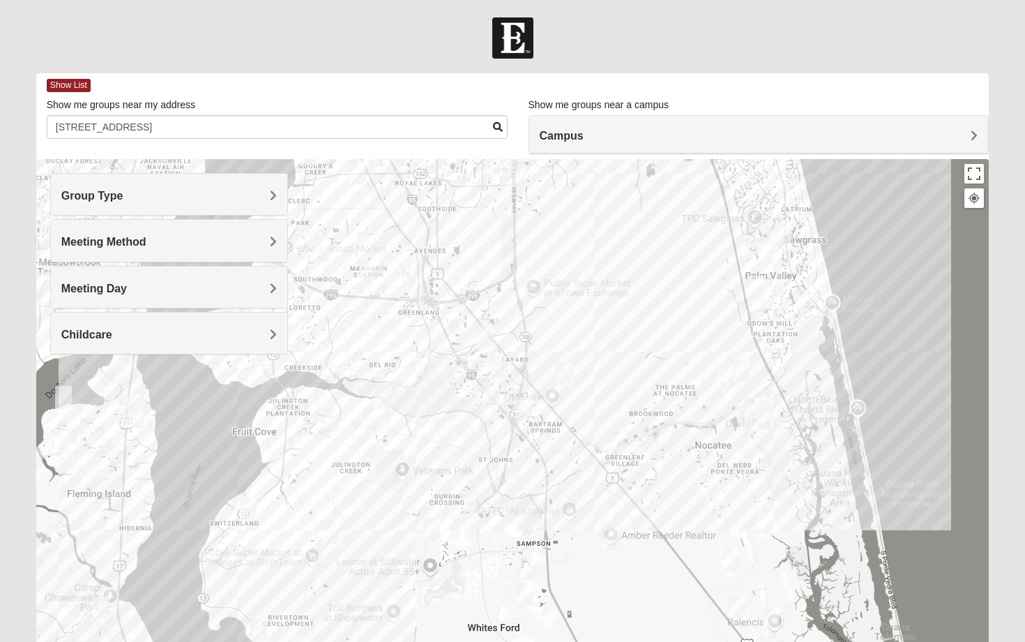
drag, startPoint x: 596, startPoint y: 358, endPoint x: 577, endPoint y: 401, distance: 47.2
click at [577, 401] on div at bounding box center [513, 438] width 954 height 558
click at [446, 428] on img "Womens Urbanski 32259" at bounding box center [443, 431] width 17 height 23
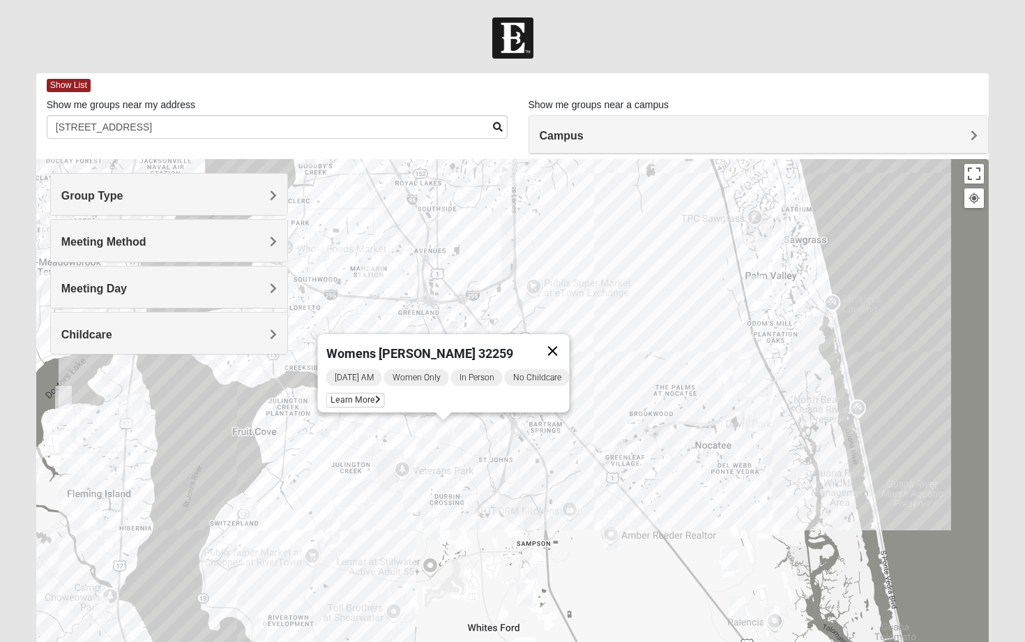
click at [556, 339] on button "Close" at bounding box center [552, 350] width 33 height 33
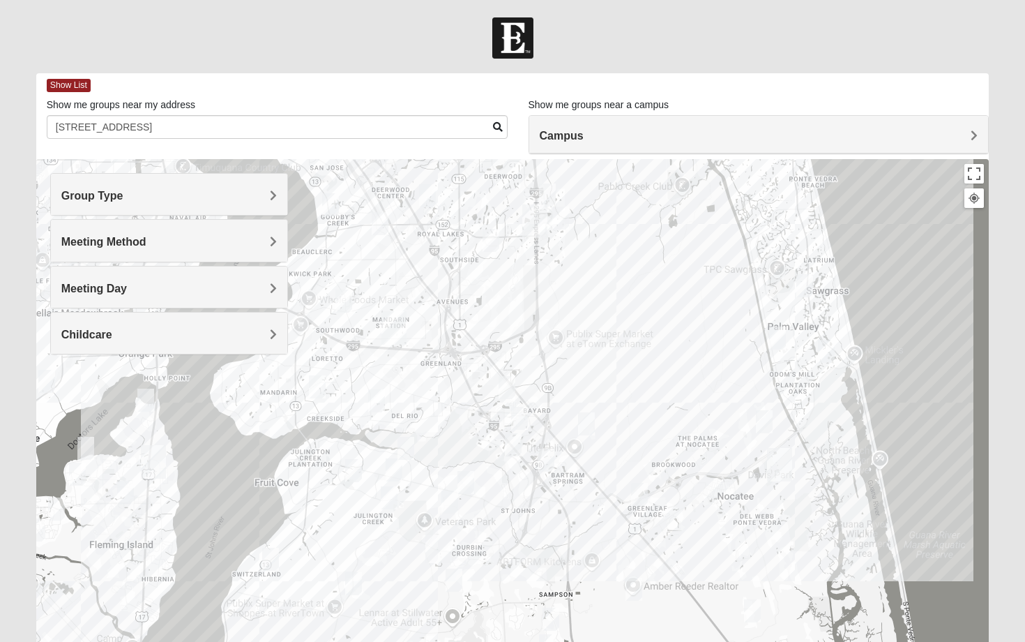
drag, startPoint x: 563, startPoint y: 319, endPoint x: 585, endPoint y: 372, distance: 57.5
click at [585, 372] on div at bounding box center [513, 438] width 954 height 558
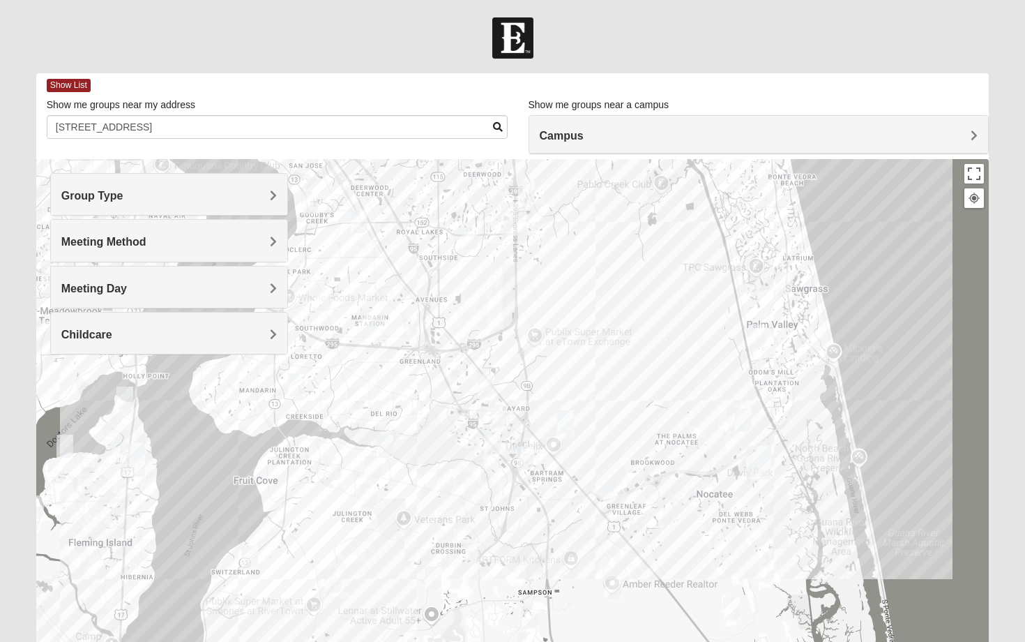
drag, startPoint x: 595, startPoint y: 379, endPoint x: 573, endPoint y: 377, distance: 22.4
click at [573, 377] on div at bounding box center [513, 438] width 954 height 558
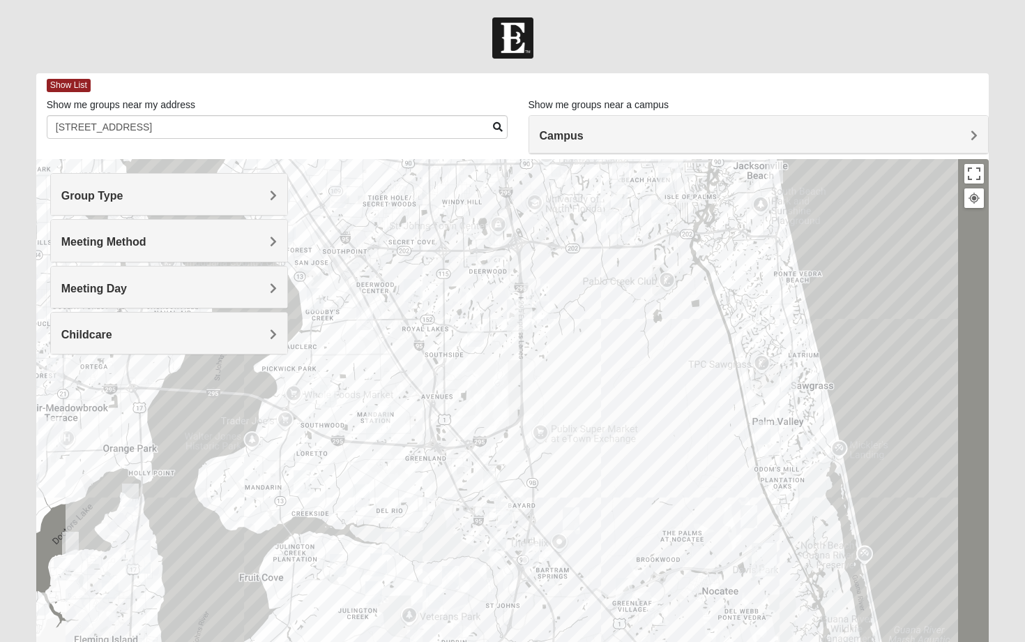
drag, startPoint x: 665, startPoint y: 396, endPoint x: 670, endPoint y: 497, distance: 101.3
click at [670, 497] on div at bounding box center [513, 438] width 954 height 558
click at [530, 295] on img "1825 Mixed Logue 32256" at bounding box center [532, 289] width 17 height 23
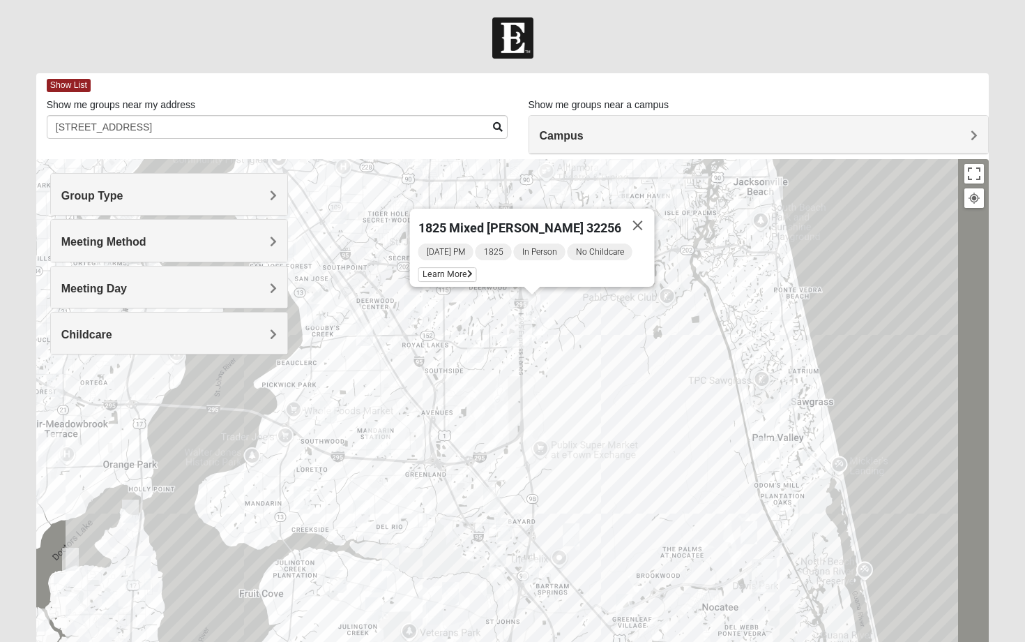
click at [548, 333] on img "Mixed Craig & Marsha Myers 32256" at bounding box center [545, 328] width 17 height 23
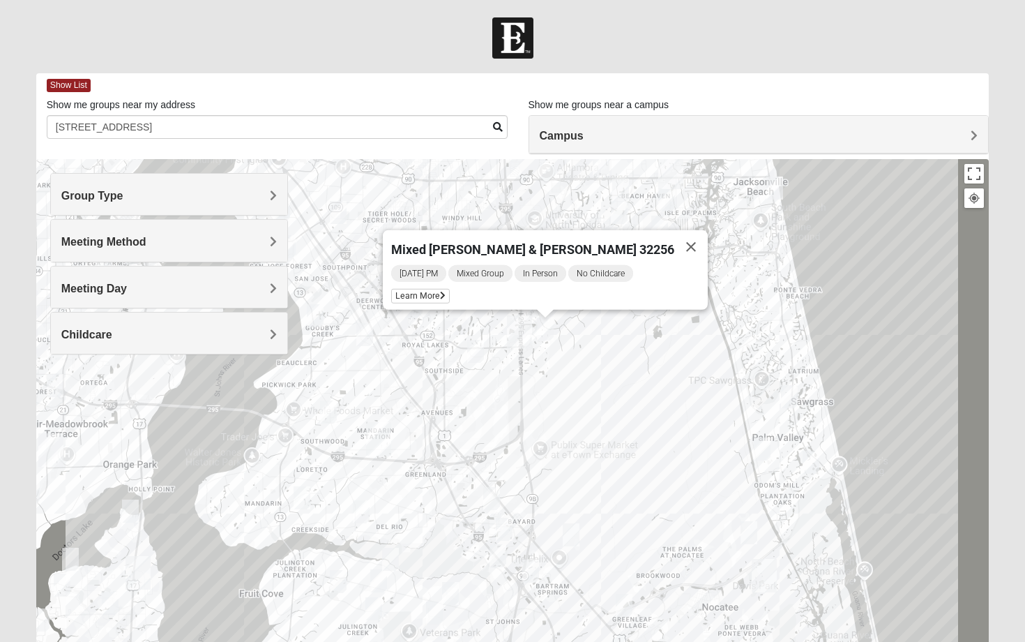
click at [534, 392] on div "Mixed Craig & Marsha Myers 32256 Tuesday PM Mixed Group In Person No Childcare …" at bounding box center [513, 438] width 954 height 558
click at [476, 348] on img "Womens Adams/Taunton 32256" at bounding box center [475, 351] width 17 height 23
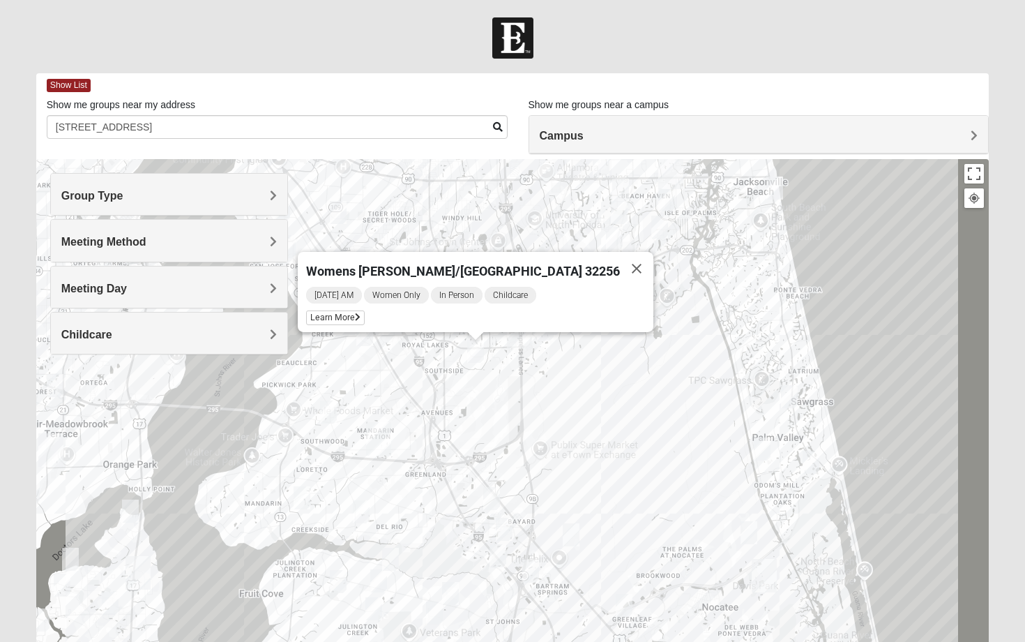
click at [539, 405] on div "Womens Adams/Taunton 32256 Tuesday AM Women Only In Person Childcare Learn More" at bounding box center [513, 438] width 954 height 558
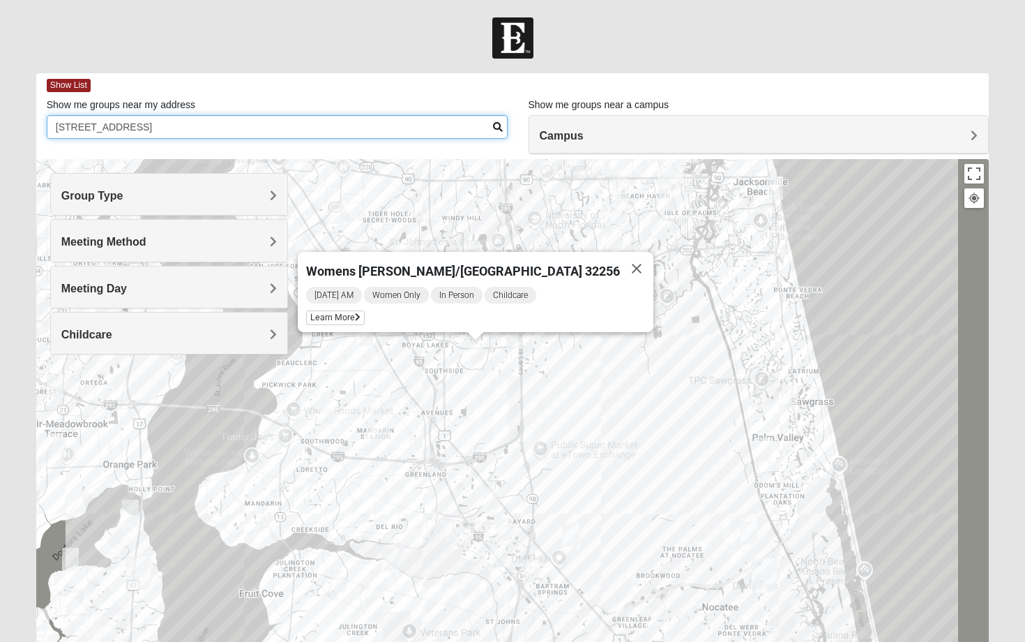
click at [279, 133] on input "13051 gran bay pkwy, jacksonville, fl 32258" at bounding box center [277, 127] width 461 height 24
drag, startPoint x: 279, startPoint y: 133, endPoint x: 15, endPoint y: 119, distance: 264.7
click at [15, 119] on form "Log In Find A Group Error Show List Loading Groups" at bounding box center [512, 392] width 1025 height 751
type input "jacksonville, fl 32256"
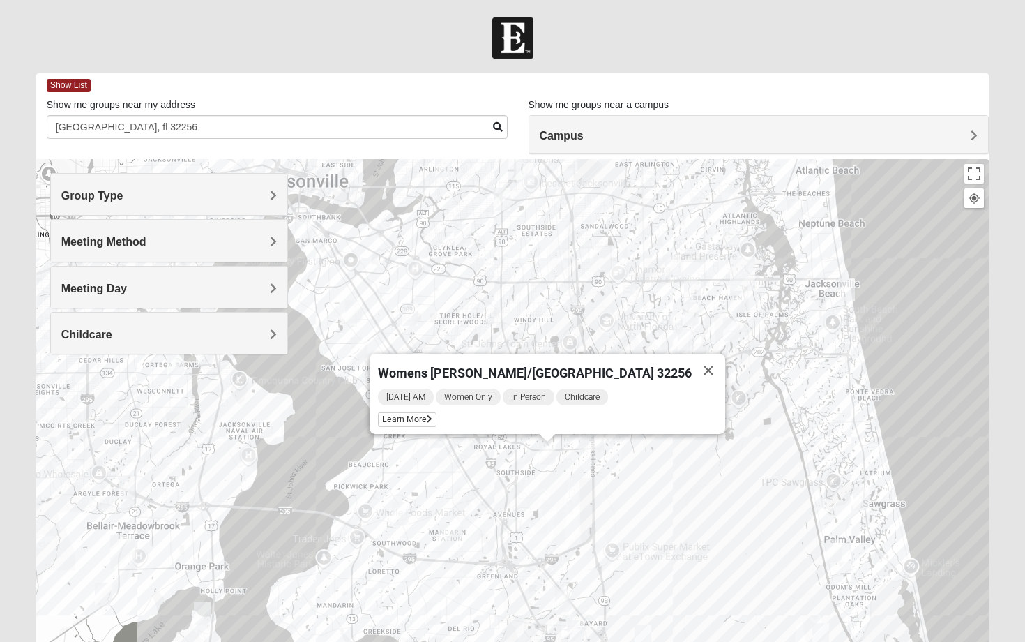
click at [267, 199] on h4 "Group Type" at bounding box center [169, 195] width 216 height 13
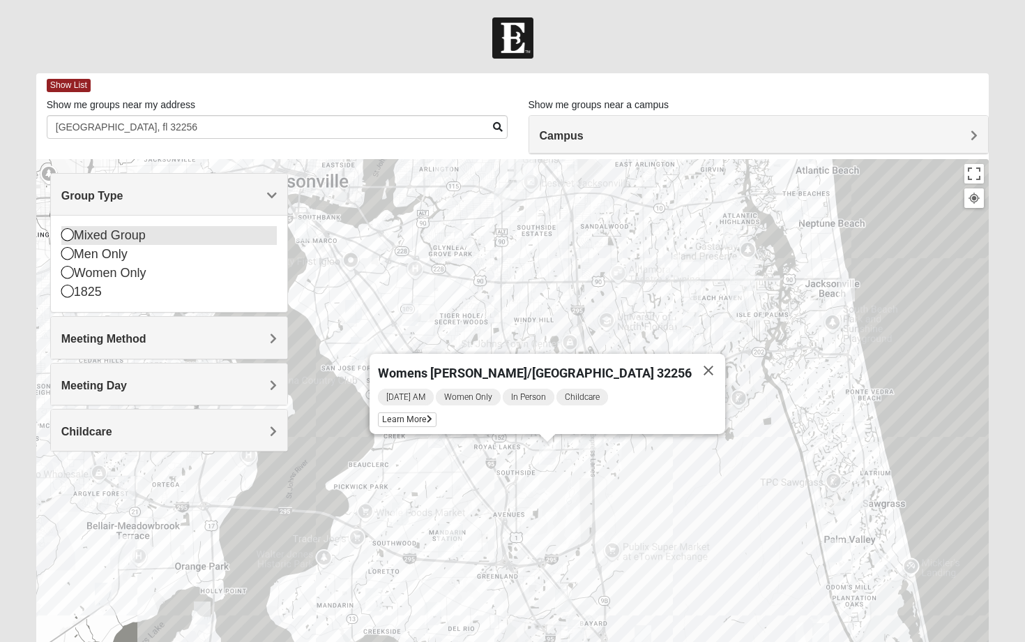
click at [66, 236] on icon at bounding box center [67, 234] width 13 height 13
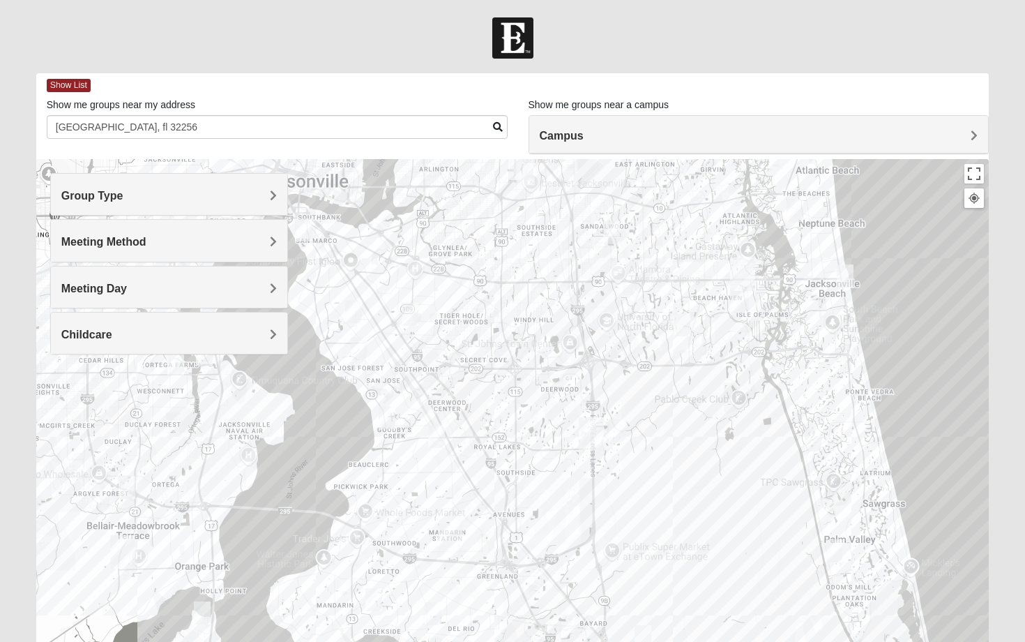
click at [95, 247] on span "Meeting Method" at bounding box center [103, 242] width 85 height 12
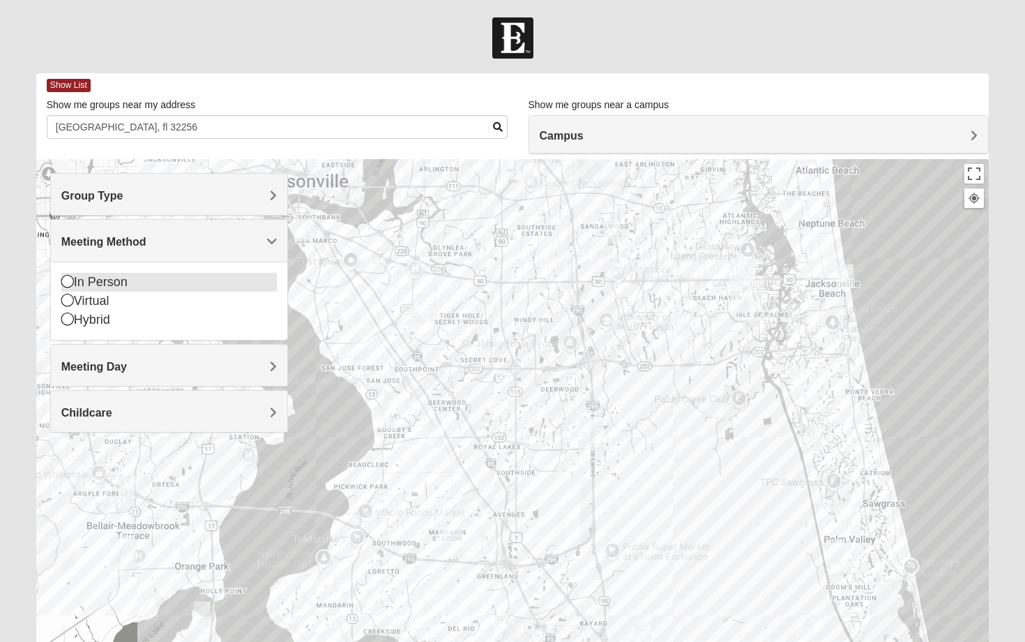
click at [69, 283] on icon at bounding box center [67, 281] width 13 height 13
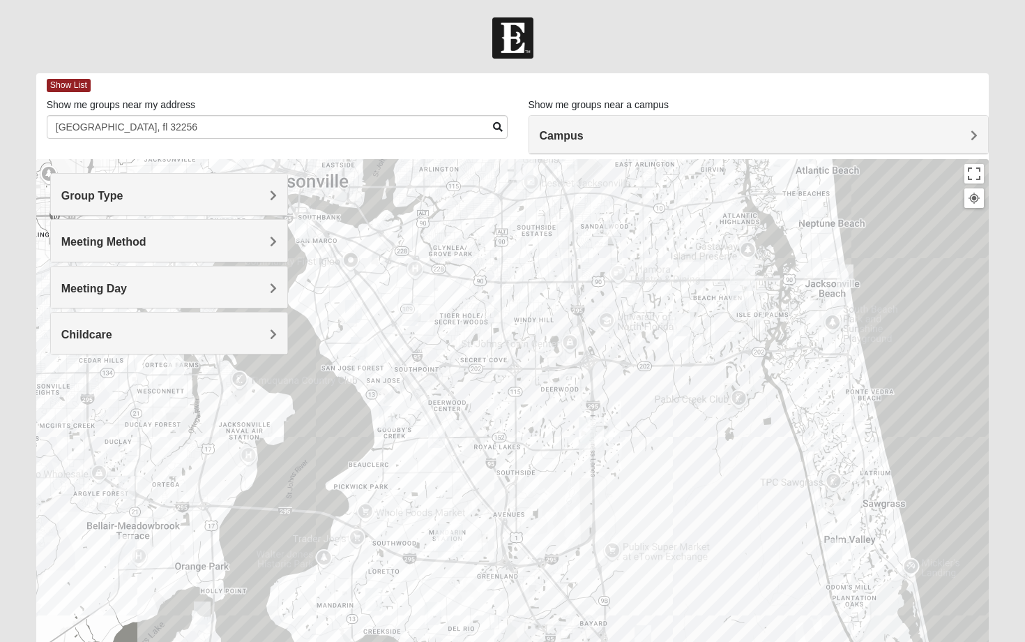
click at [125, 246] on span "Meeting Method" at bounding box center [103, 242] width 85 height 12
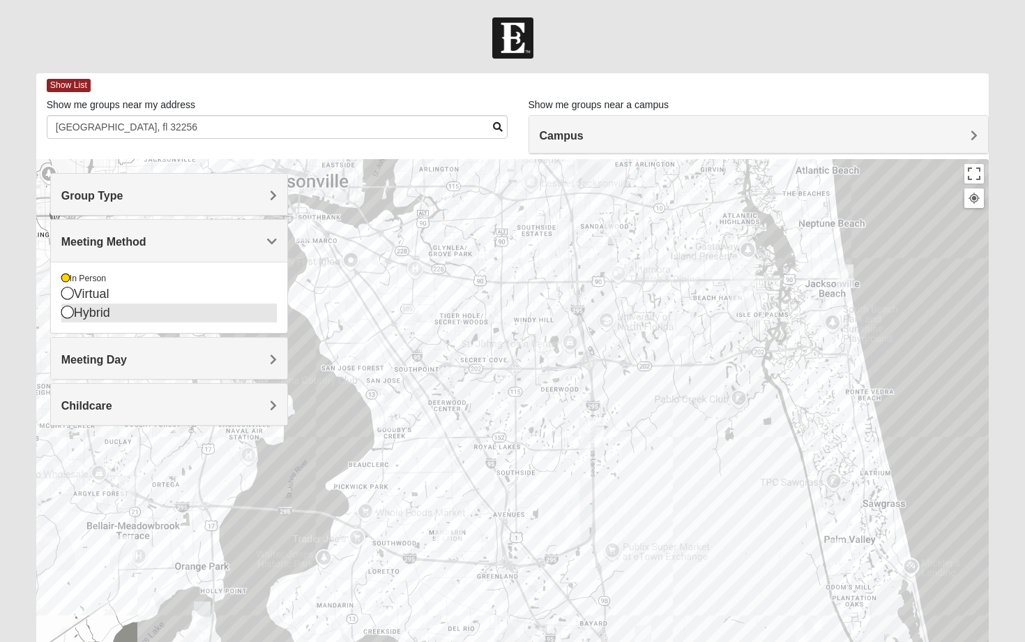
click at [70, 313] on icon at bounding box center [67, 312] width 13 height 13
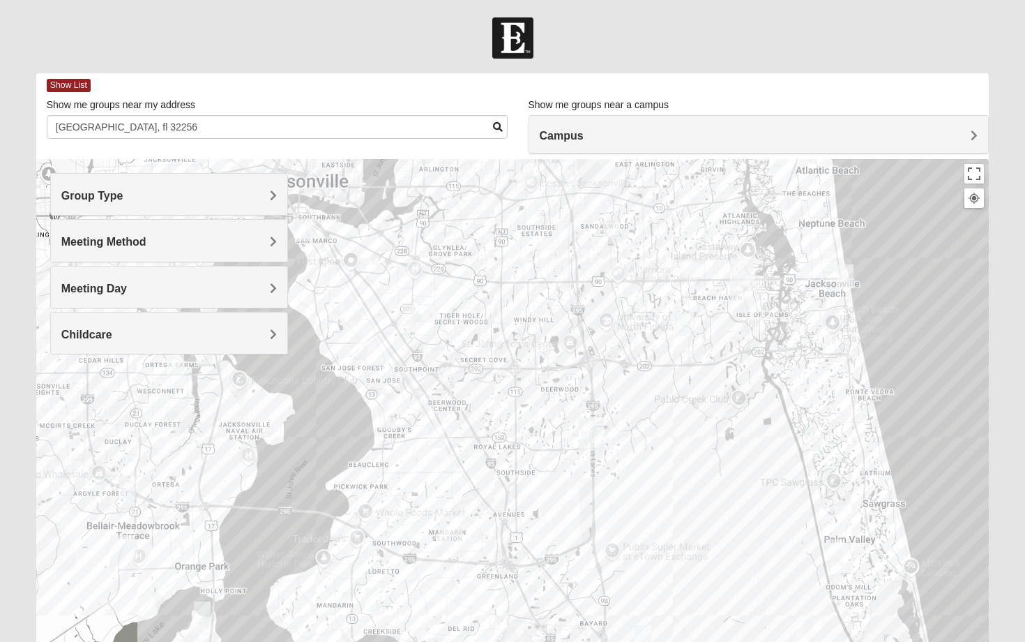
click at [111, 248] on span "Meeting Method" at bounding box center [103, 242] width 85 height 12
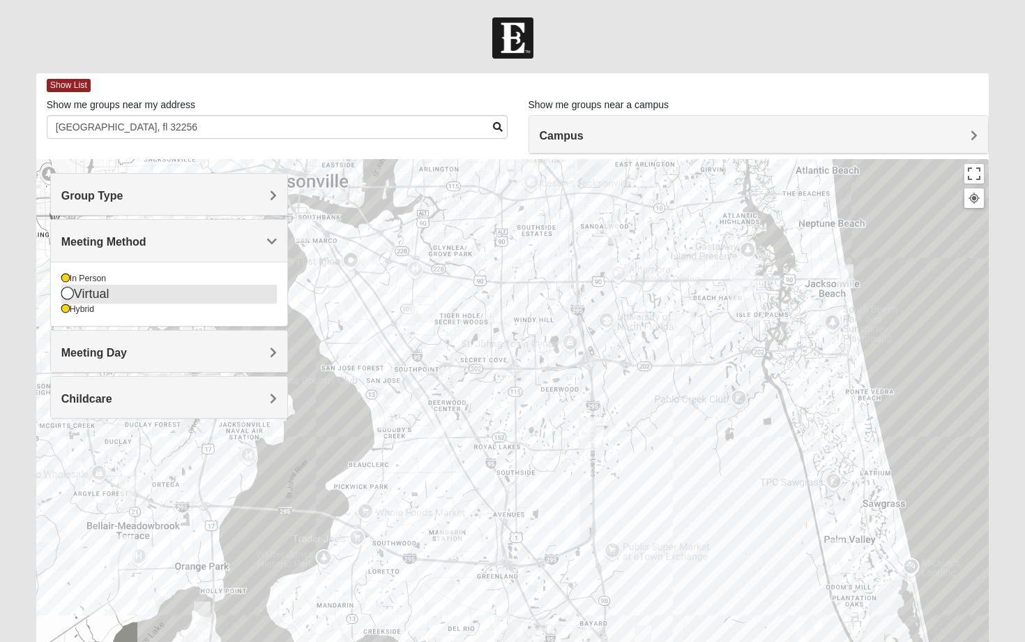
click at [73, 294] on icon at bounding box center [67, 293] width 13 height 13
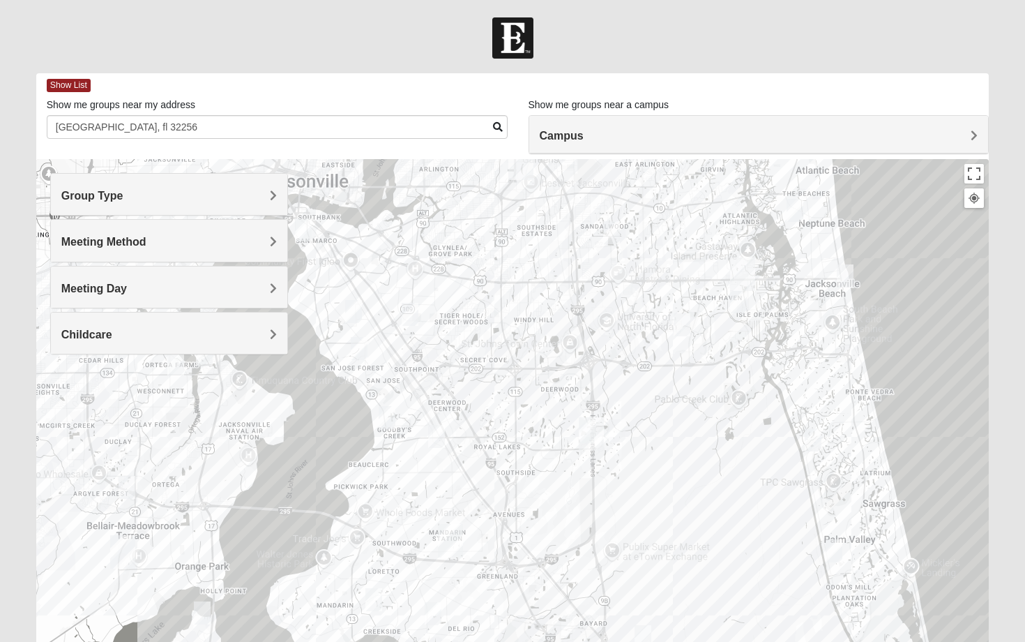
click at [96, 288] on span "Meeting Day" at bounding box center [94, 289] width 66 height 12
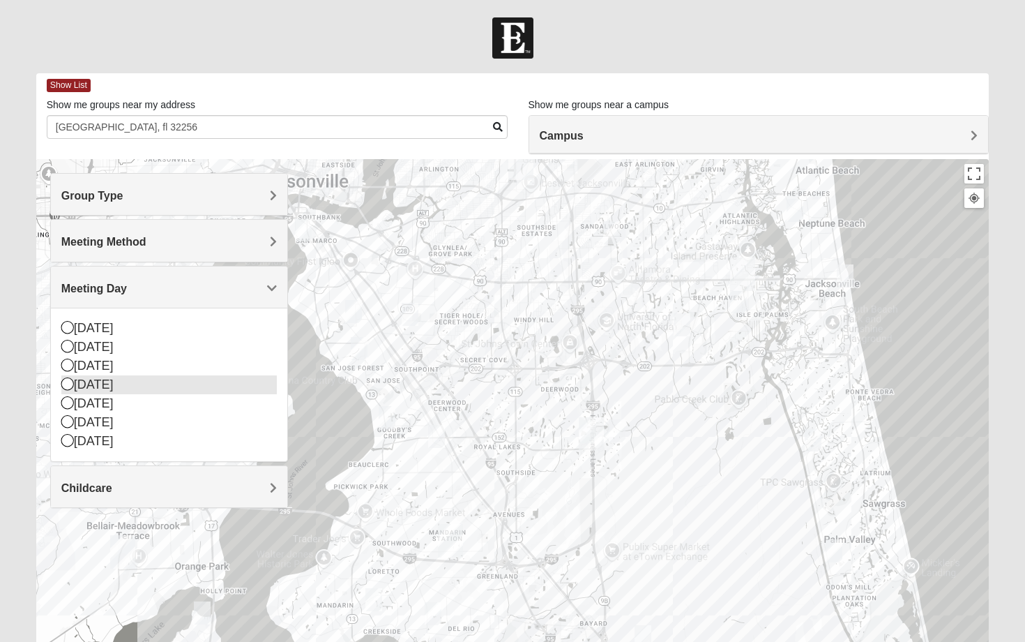
click at [71, 384] on icon at bounding box center [67, 383] width 13 height 13
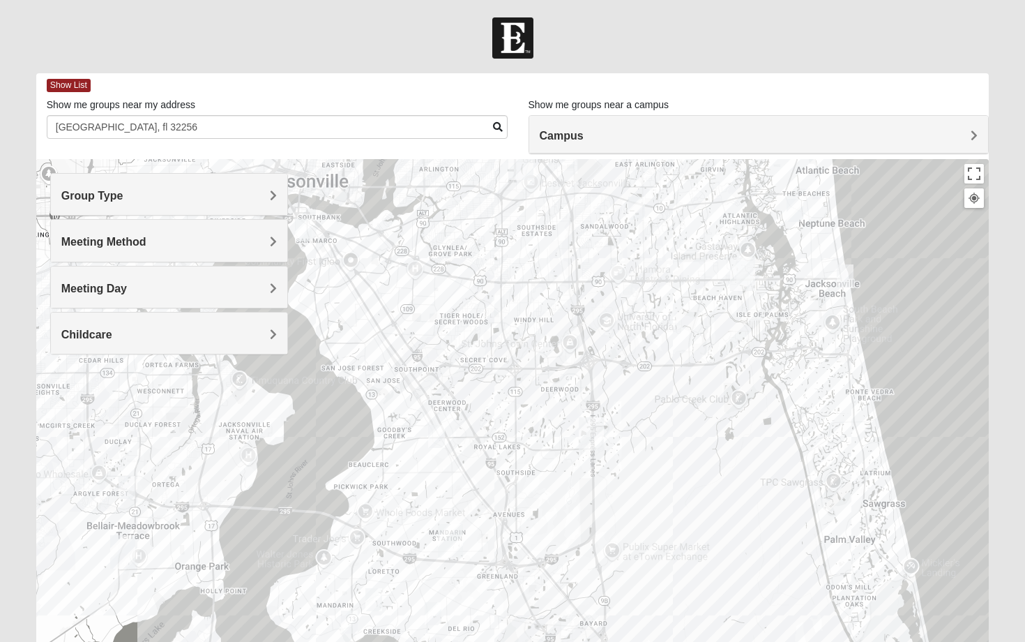
click at [515, 426] on div at bounding box center [513, 438] width 954 height 558
click at [513, 422] on div at bounding box center [513, 438] width 954 height 558
